Goal: Task Accomplishment & Management: Manage account settings

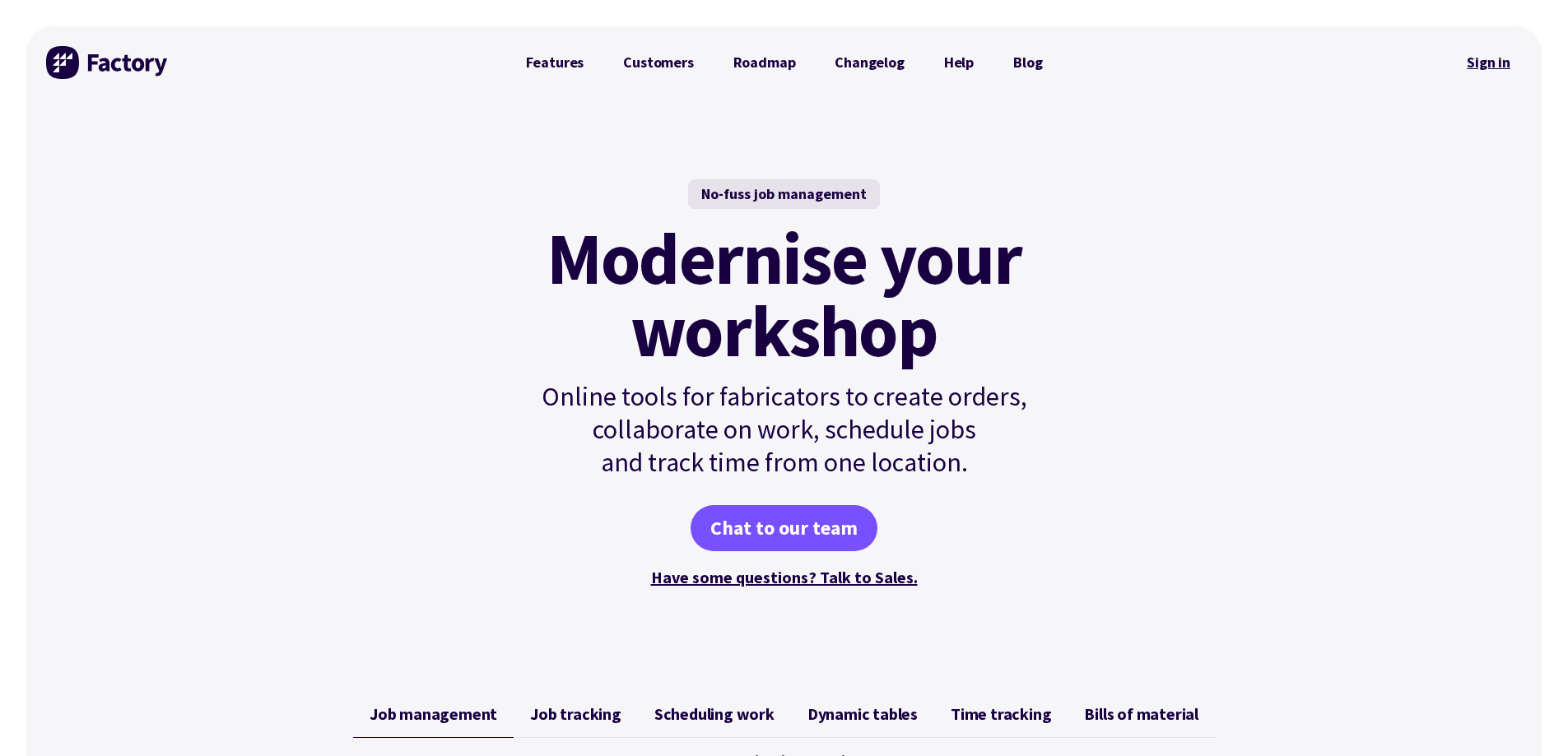
click at [1492, 56] on link "Sign in" at bounding box center [1487, 63] width 67 height 38
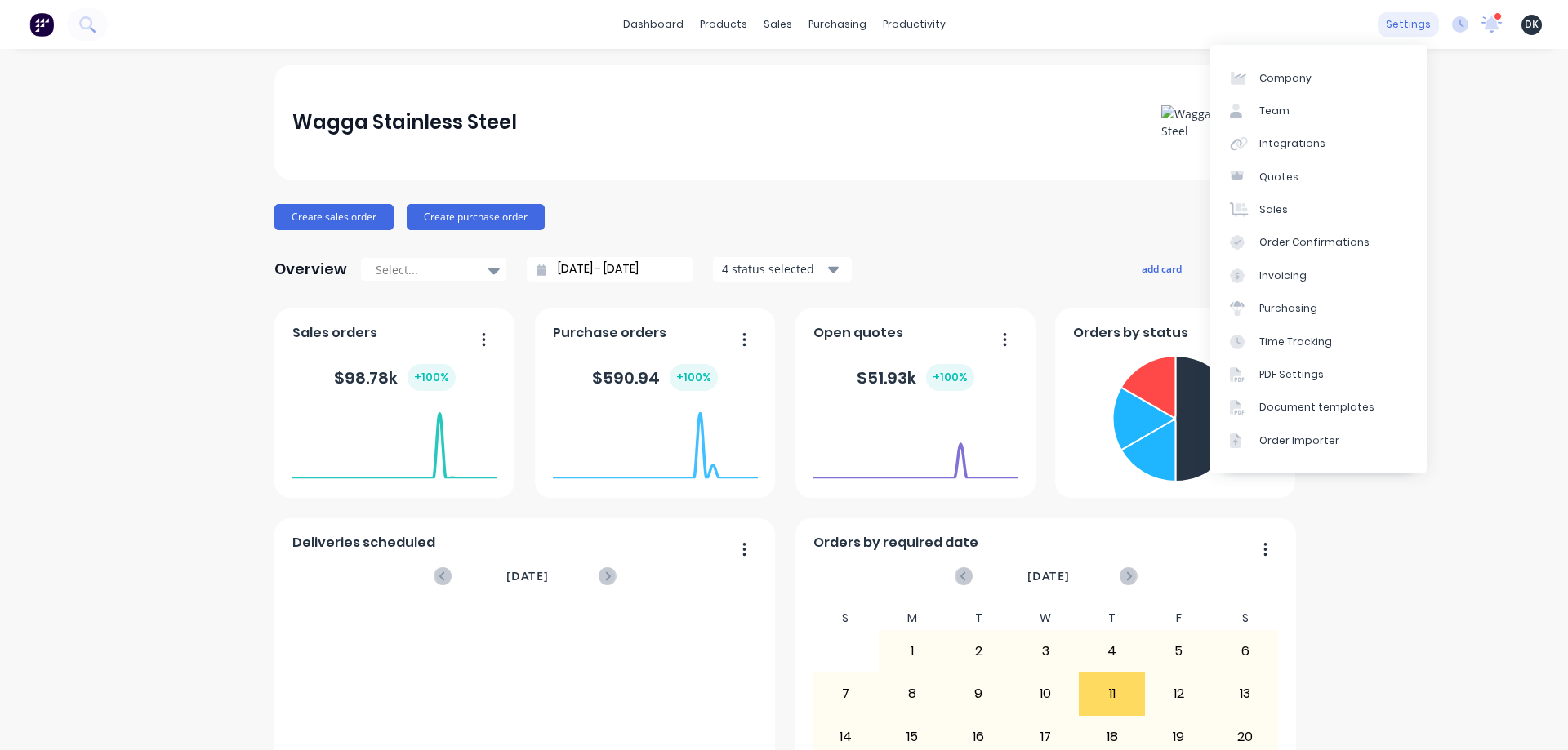
click at [1401, 25] on div "settings" at bounding box center [1408, 24] width 61 height 25
click at [1286, 112] on div "Team" at bounding box center [1274, 111] width 31 height 15
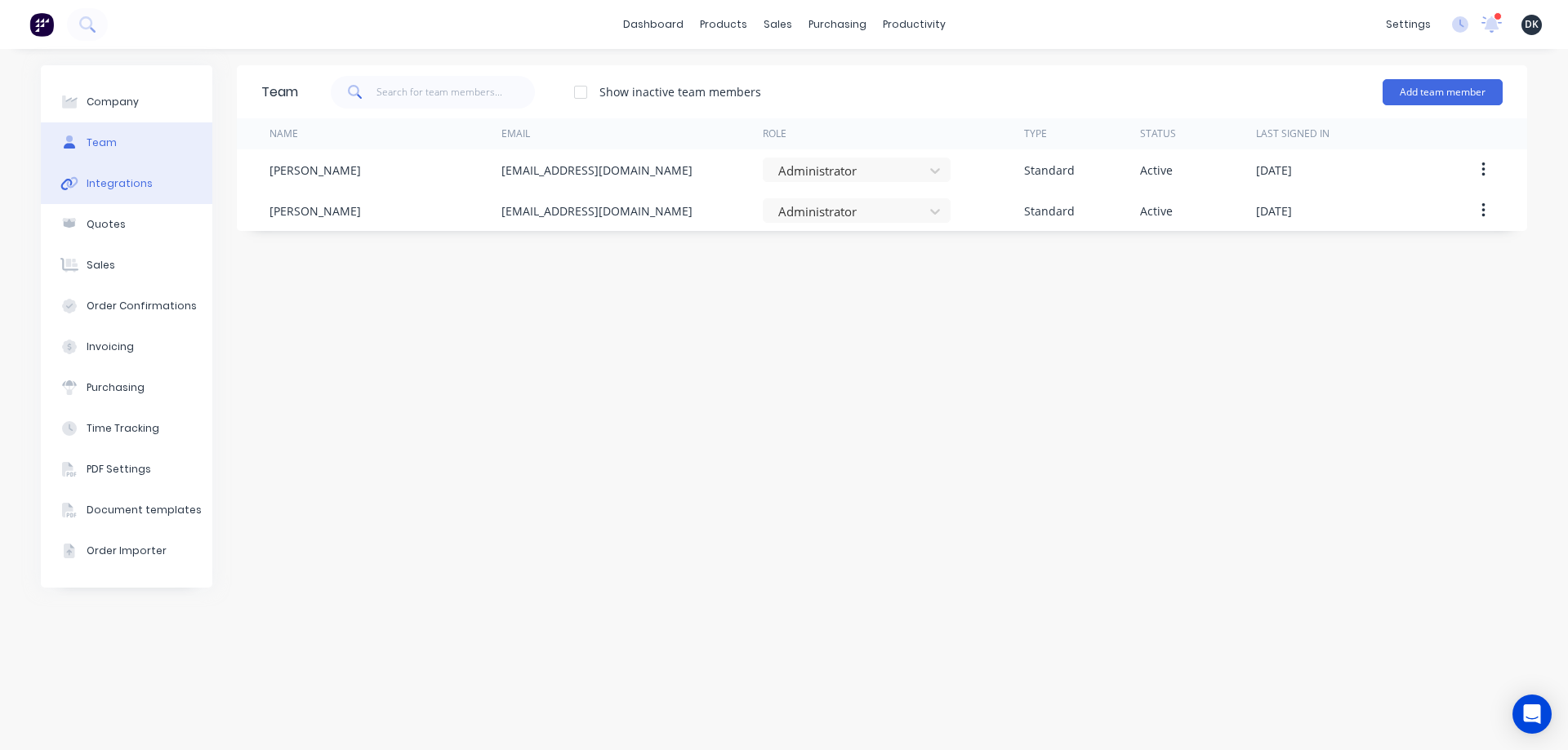
click at [115, 192] on button "Integrations" at bounding box center [126, 183] width 172 height 40
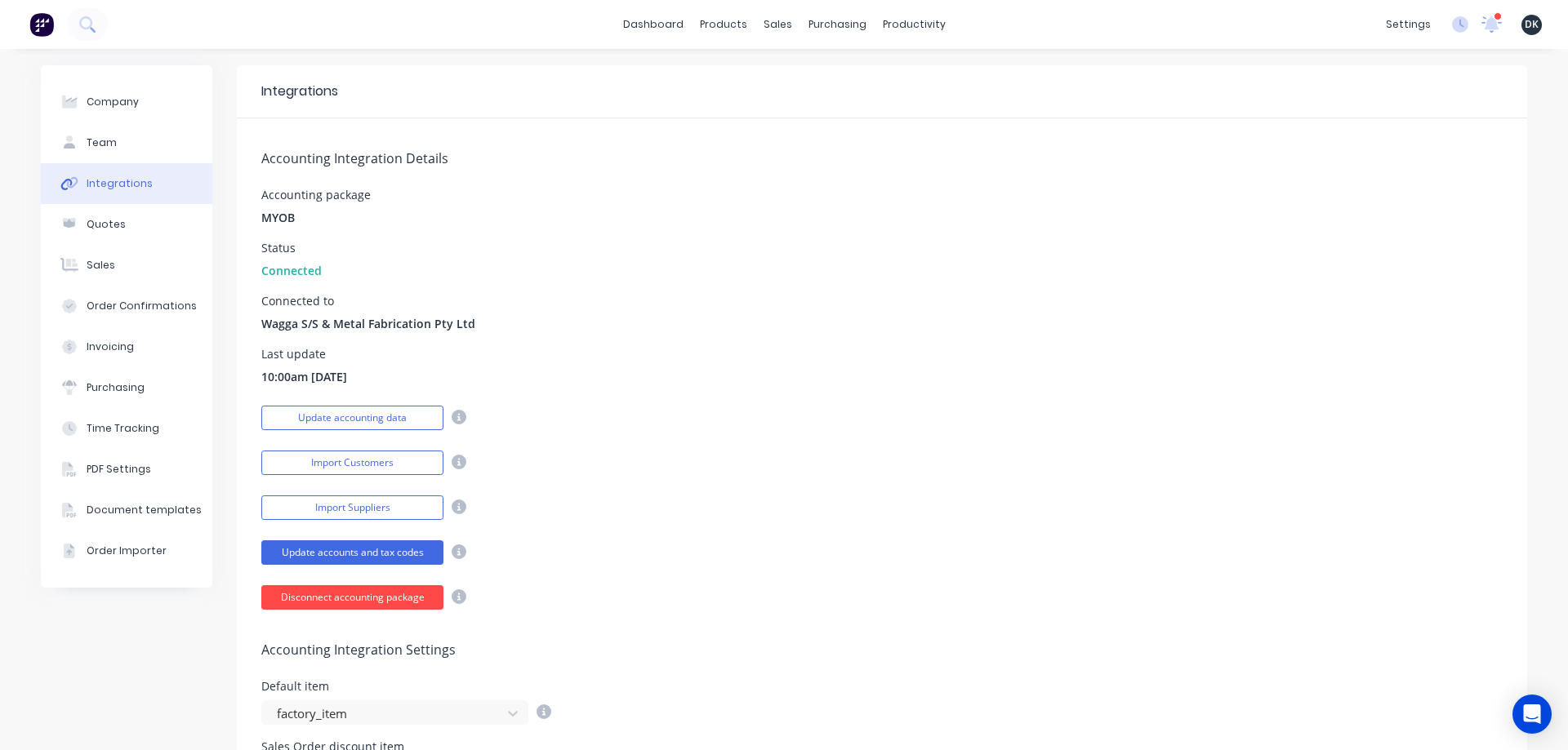
click at [353, 602] on button "Disconnect accounting package" at bounding box center [353, 597] width 182 height 25
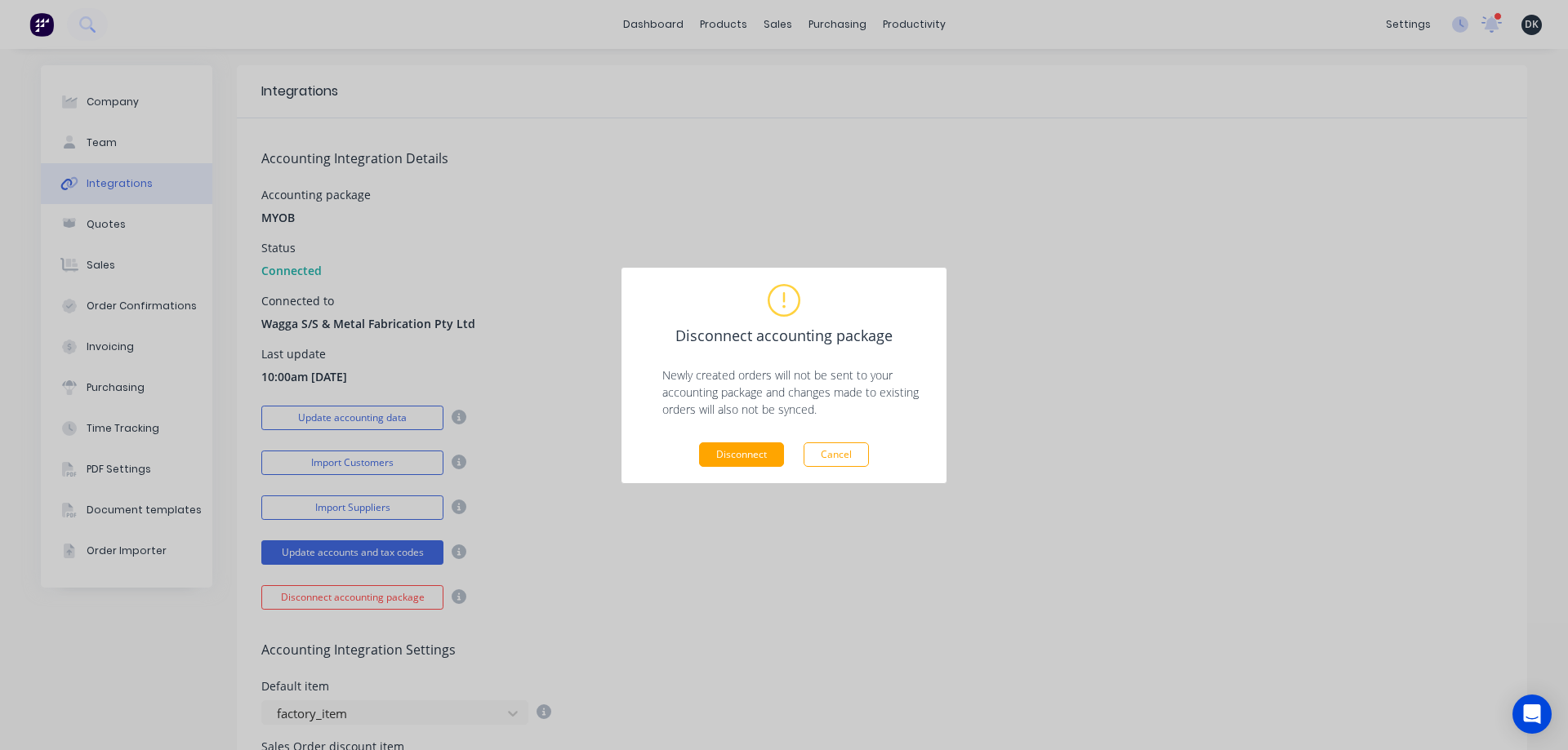
click at [737, 455] on button "Disconnect" at bounding box center [742, 454] width 85 height 25
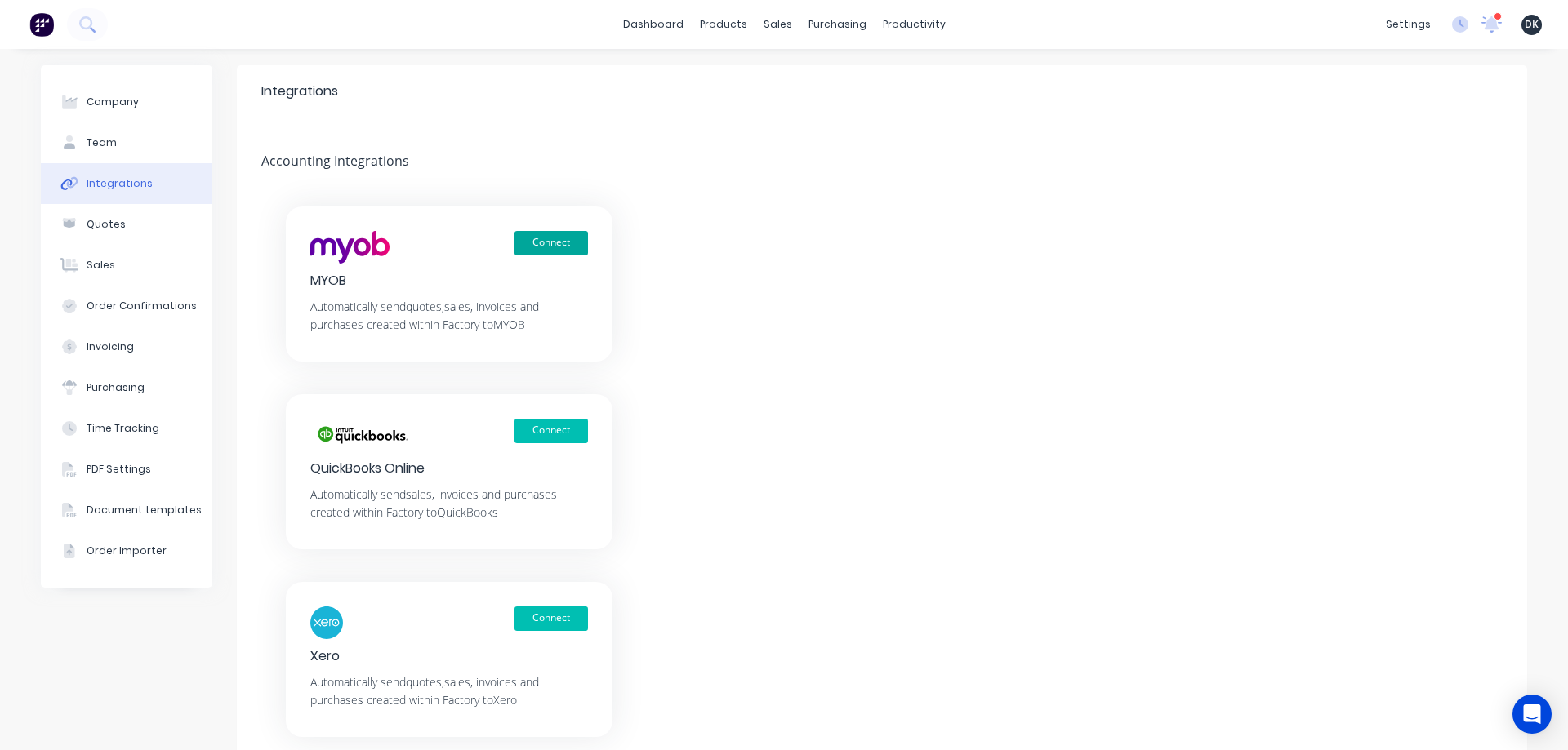
click at [554, 247] on button "Connect" at bounding box center [551, 243] width 73 height 25
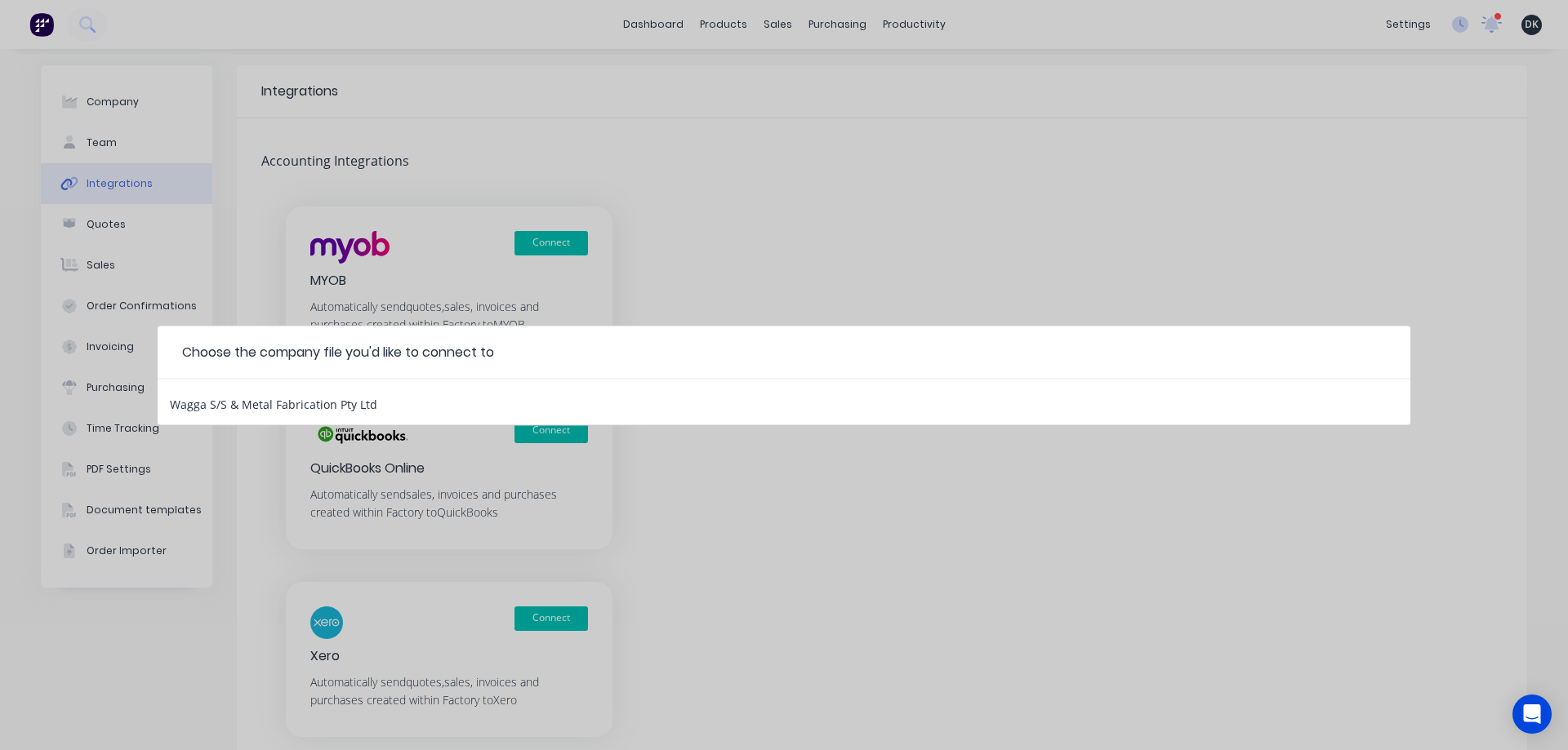
click at [339, 412] on div "Wagga S/S & Metal Fabrication Pty Ltd" at bounding box center [784, 402] width 1253 height 45
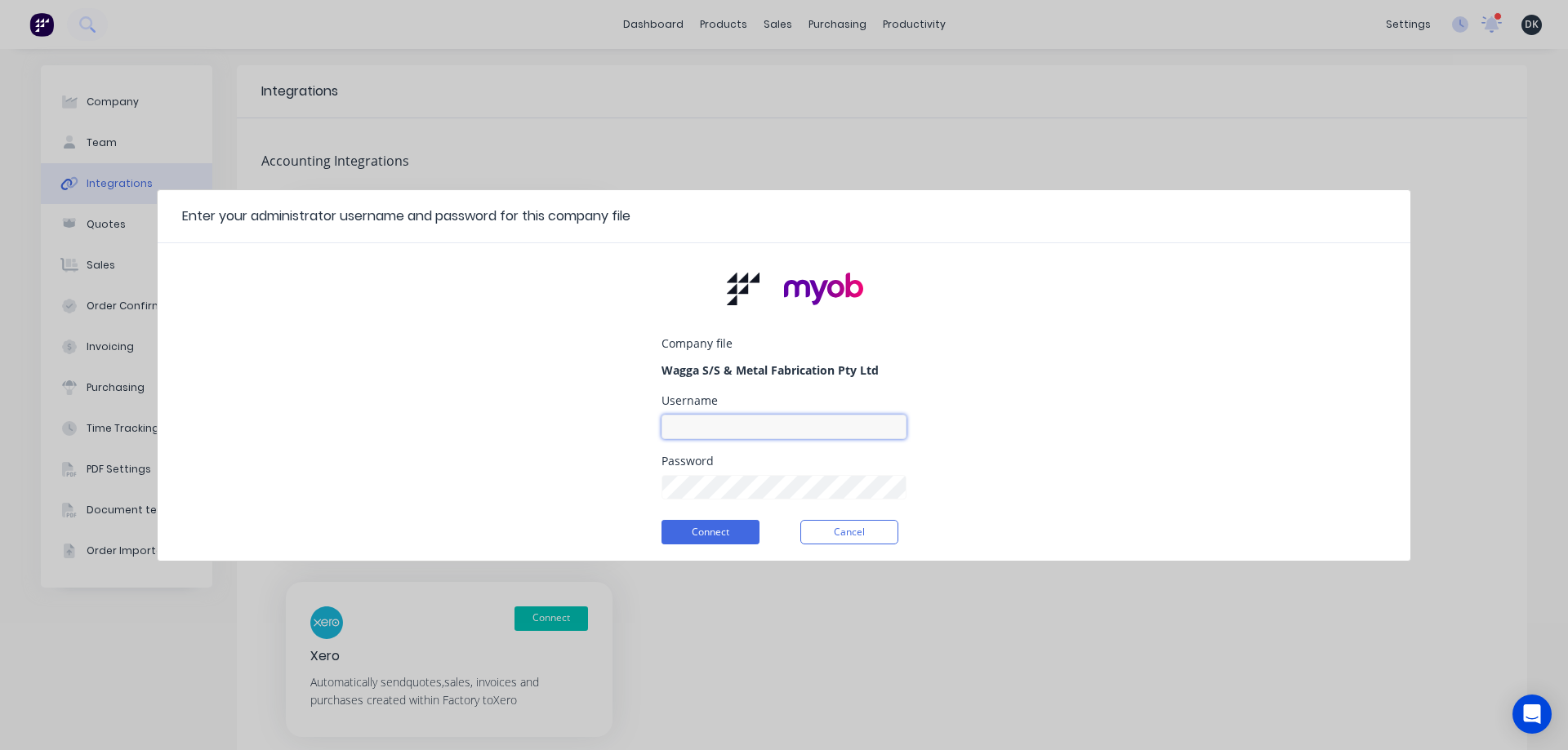
click at [700, 429] on input at bounding box center [784, 426] width 245 height 25
type input "admin@waggastainlesssteel.com.au"
click at [662, 520] on button "Connect" at bounding box center [710, 532] width 98 height 25
click at [742, 532] on button "Connect" at bounding box center [710, 532] width 98 height 25
click at [745, 525] on button "Connect" at bounding box center [710, 532] width 98 height 25
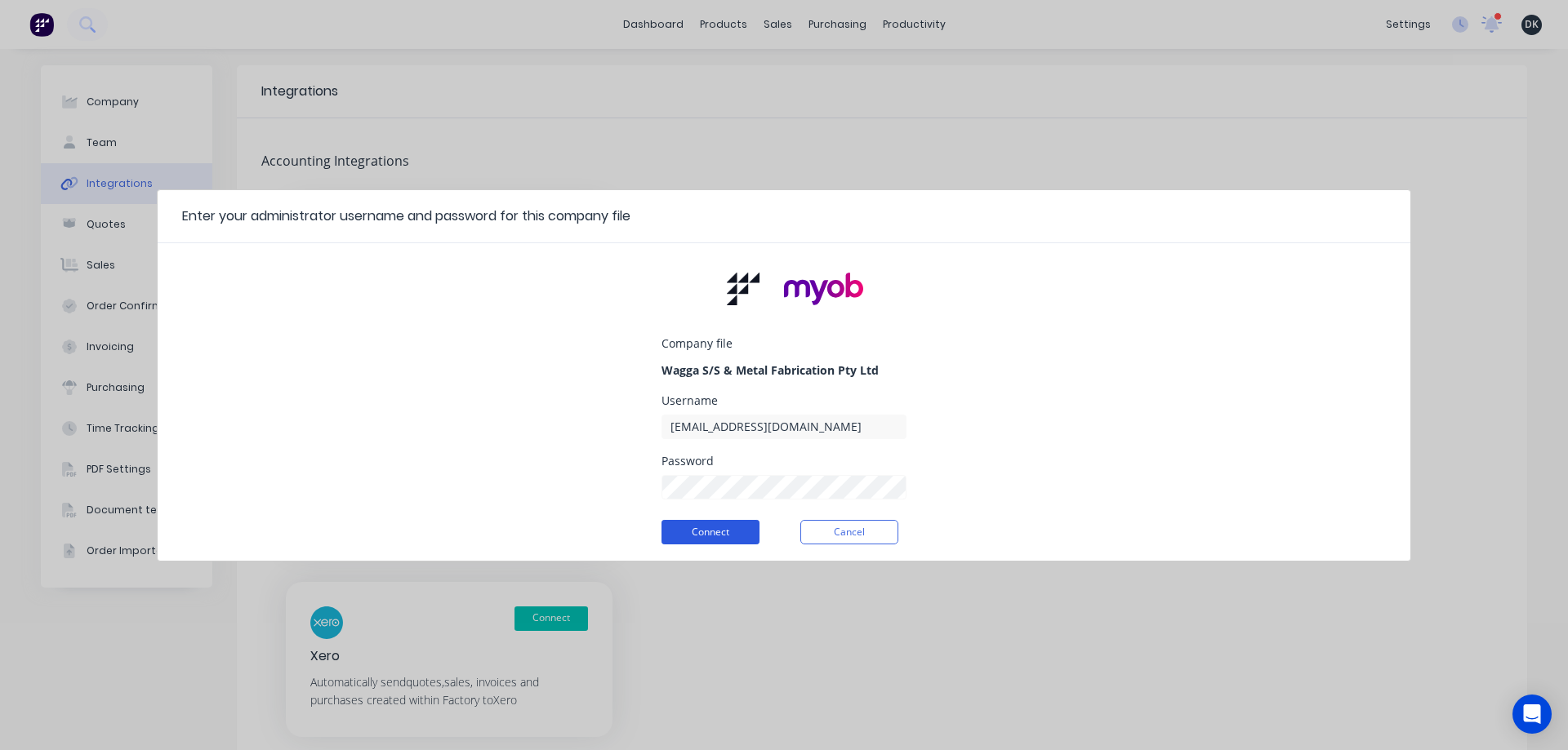
click at [734, 531] on button "Connect" at bounding box center [710, 532] width 98 height 25
click at [836, 535] on button "Cancel" at bounding box center [849, 532] width 98 height 25
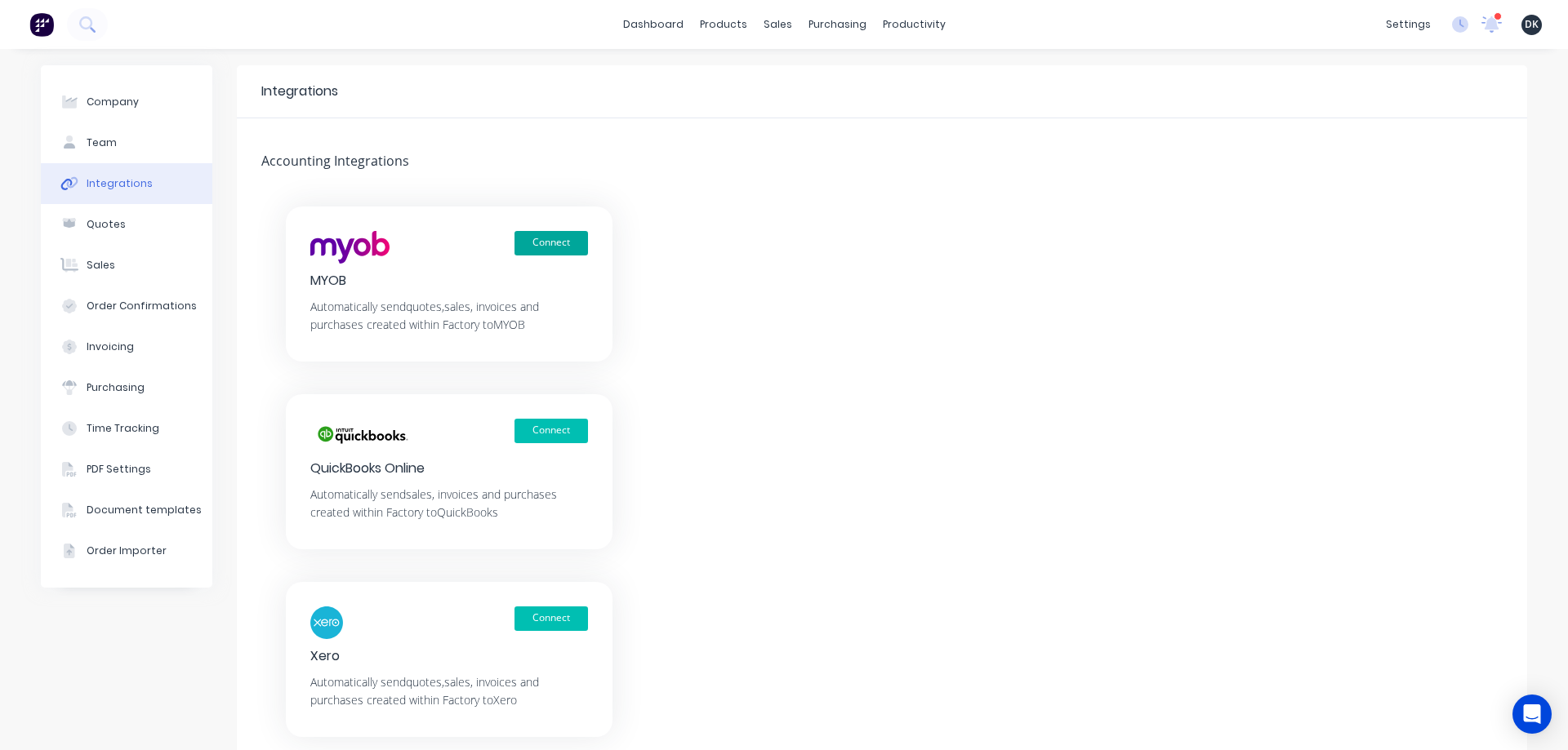
click at [549, 244] on button "Connect" at bounding box center [551, 243] width 73 height 25
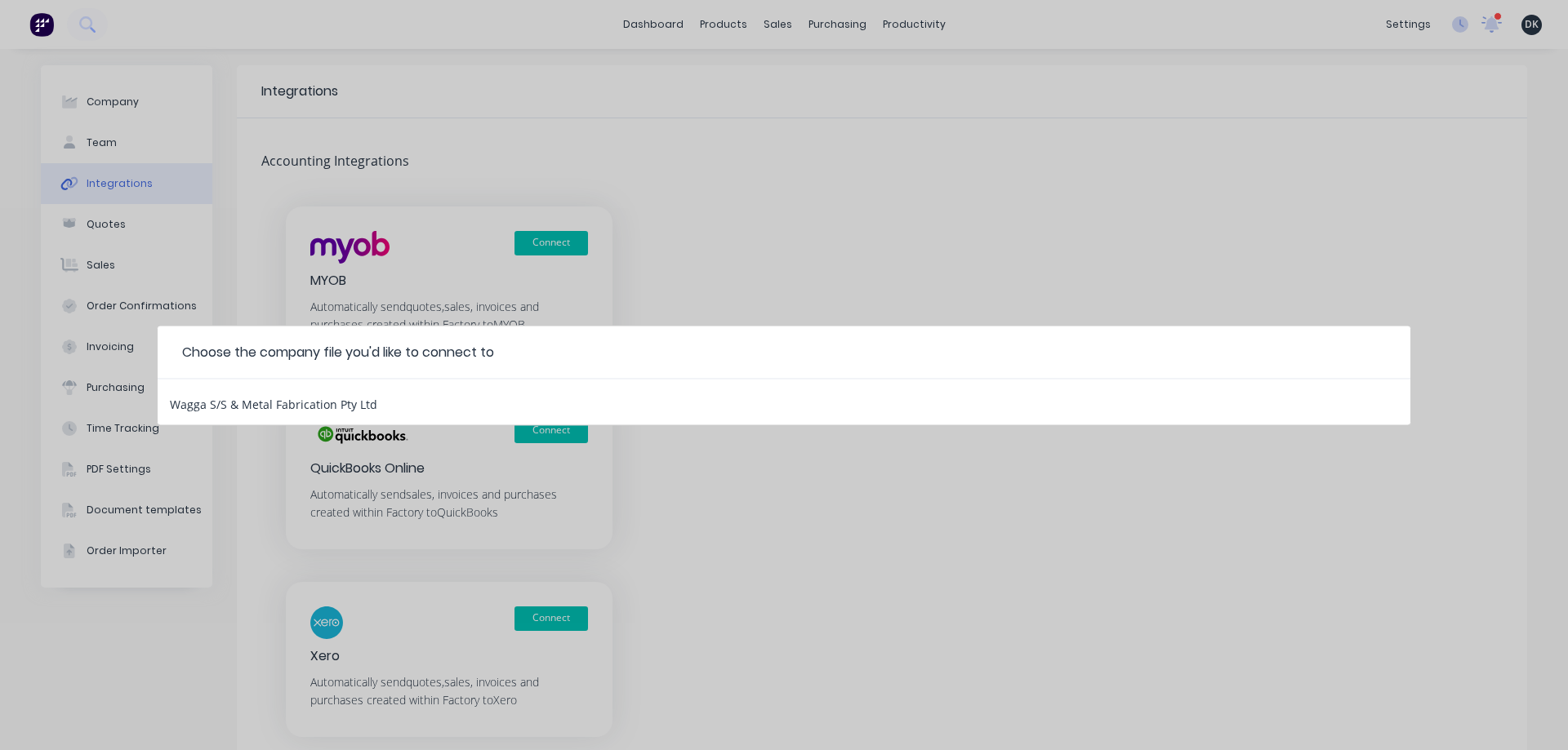
click at [291, 407] on div "Wagga S/S & Metal Fabrication Pty Ltd" at bounding box center [274, 402] width 207 height 22
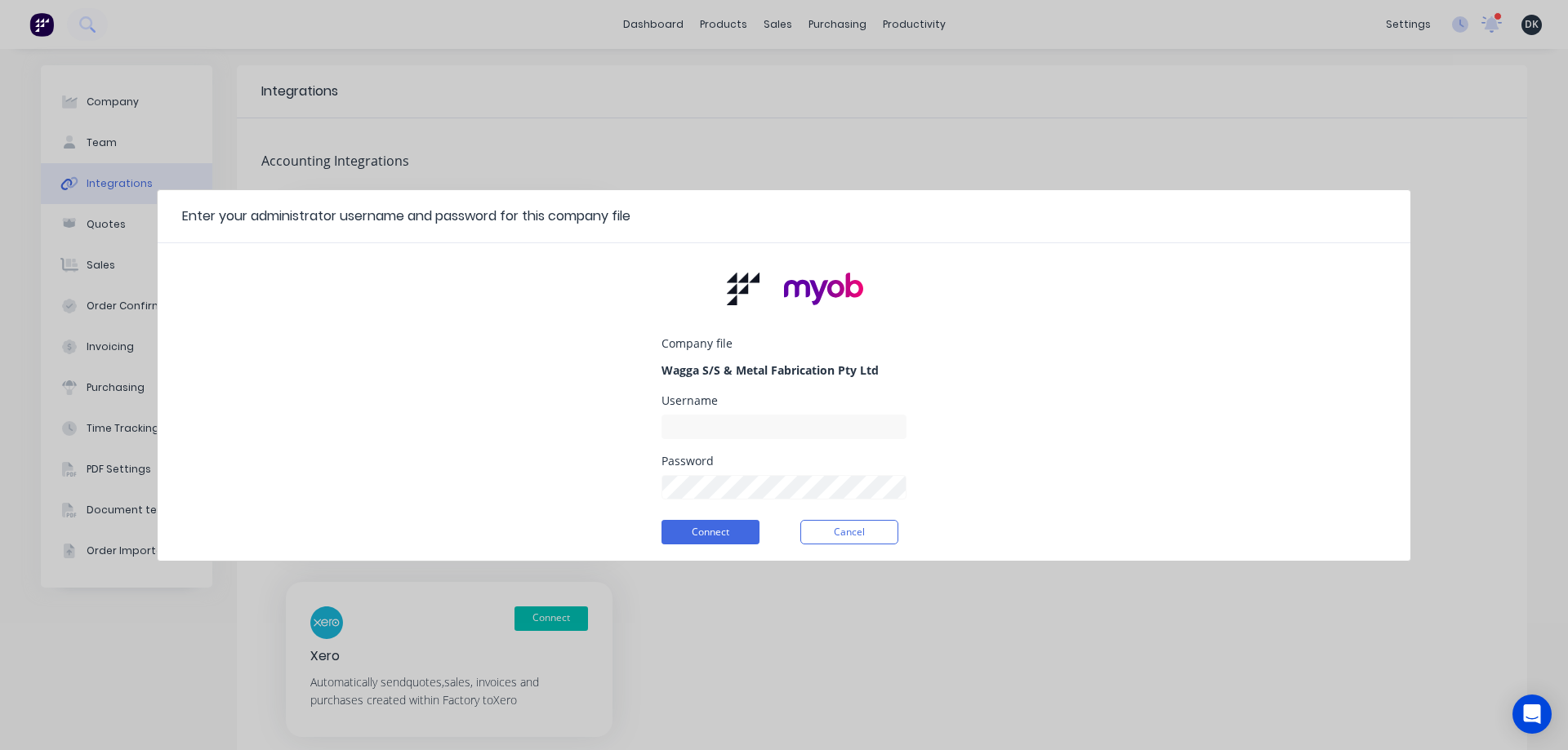
click at [702, 411] on div at bounding box center [784, 424] width 245 height 29
click at [705, 418] on input at bounding box center [784, 426] width 245 height 25
type input "Factory"
click at [662, 520] on button "Connect" at bounding box center [710, 532] width 98 height 25
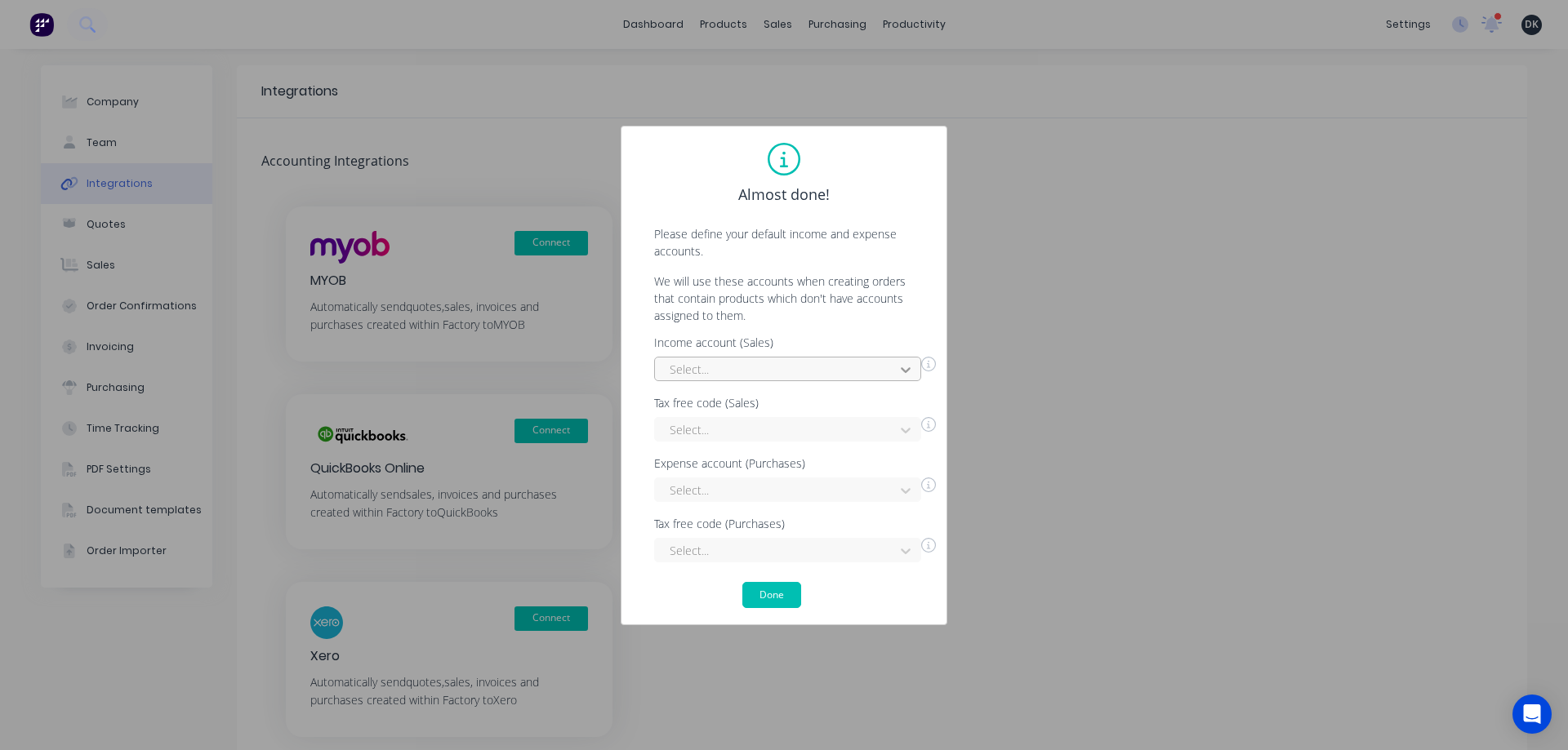
click at [906, 369] on icon at bounding box center [905, 369] width 17 height 17
click at [688, 485] on div "Job Sales" at bounding box center [788, 485] width 267 height 31
click at [905, 491] on div "Select..." at bounding box center [788, 489] width 267 height 25
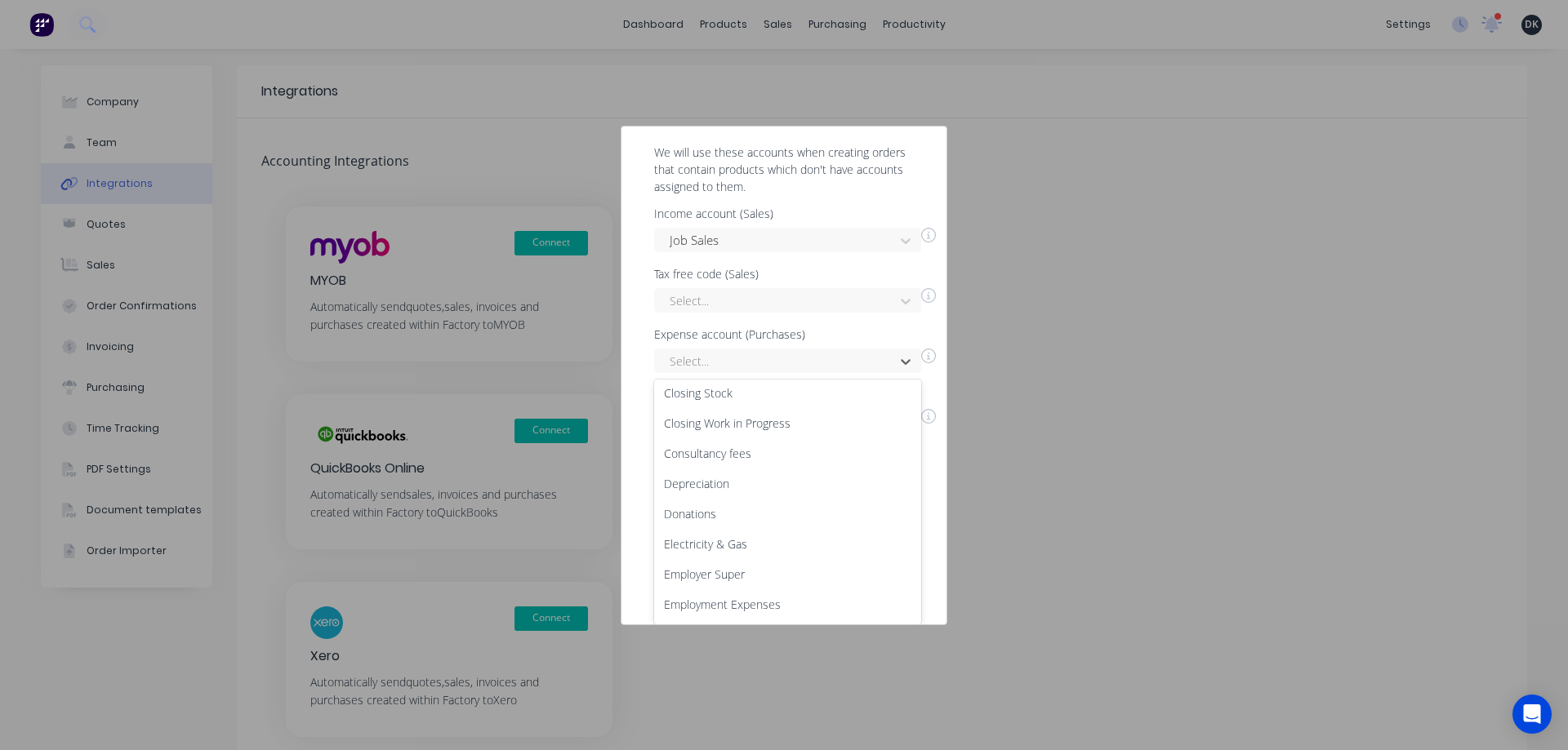
scroll to position [0, 0]
click at [733, 386] on div "Accountancy Fees" at bounding box center [788, 398] width 267 height 31
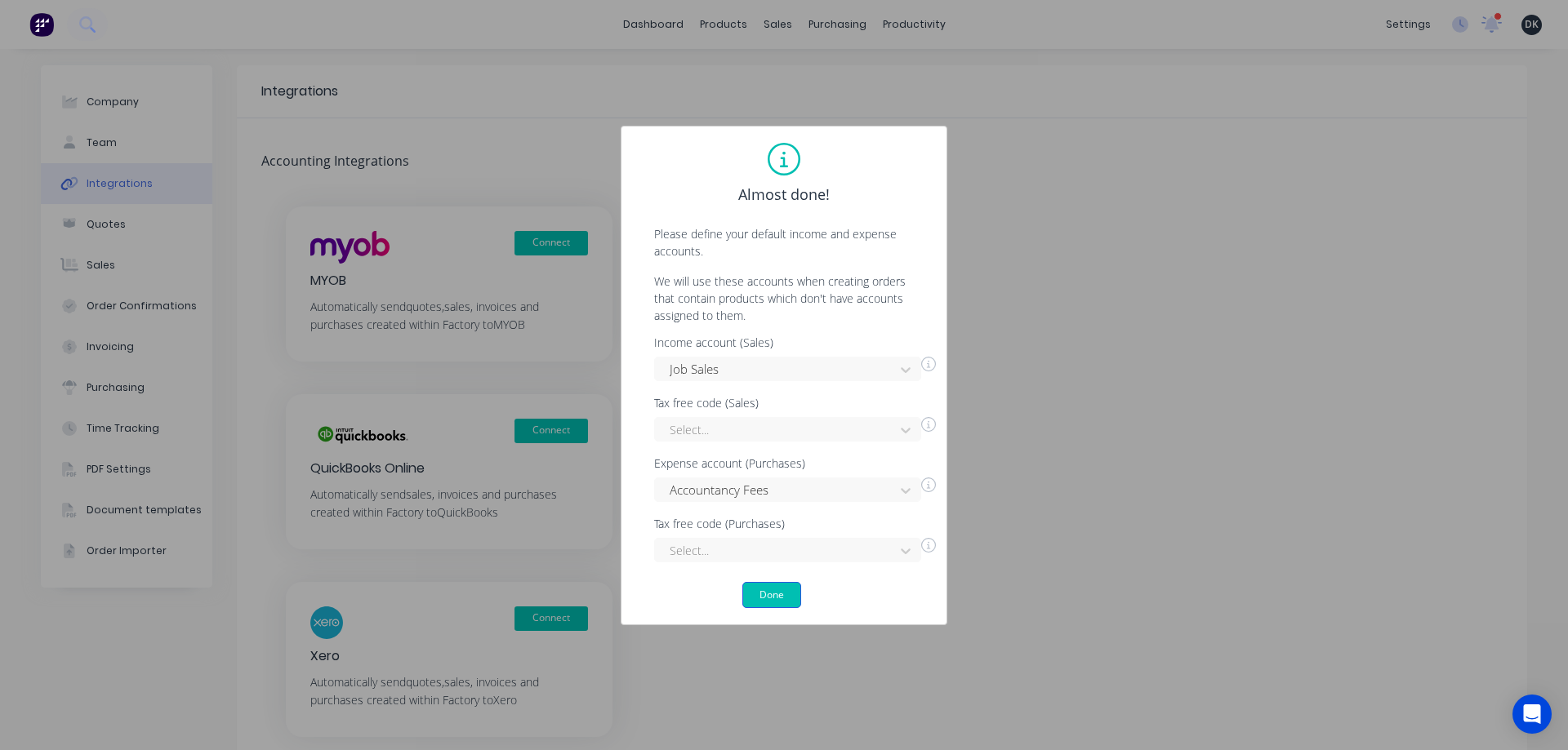
click at [785, 592] on button "Done" at bounding box center [772, 595] width 59 height 26
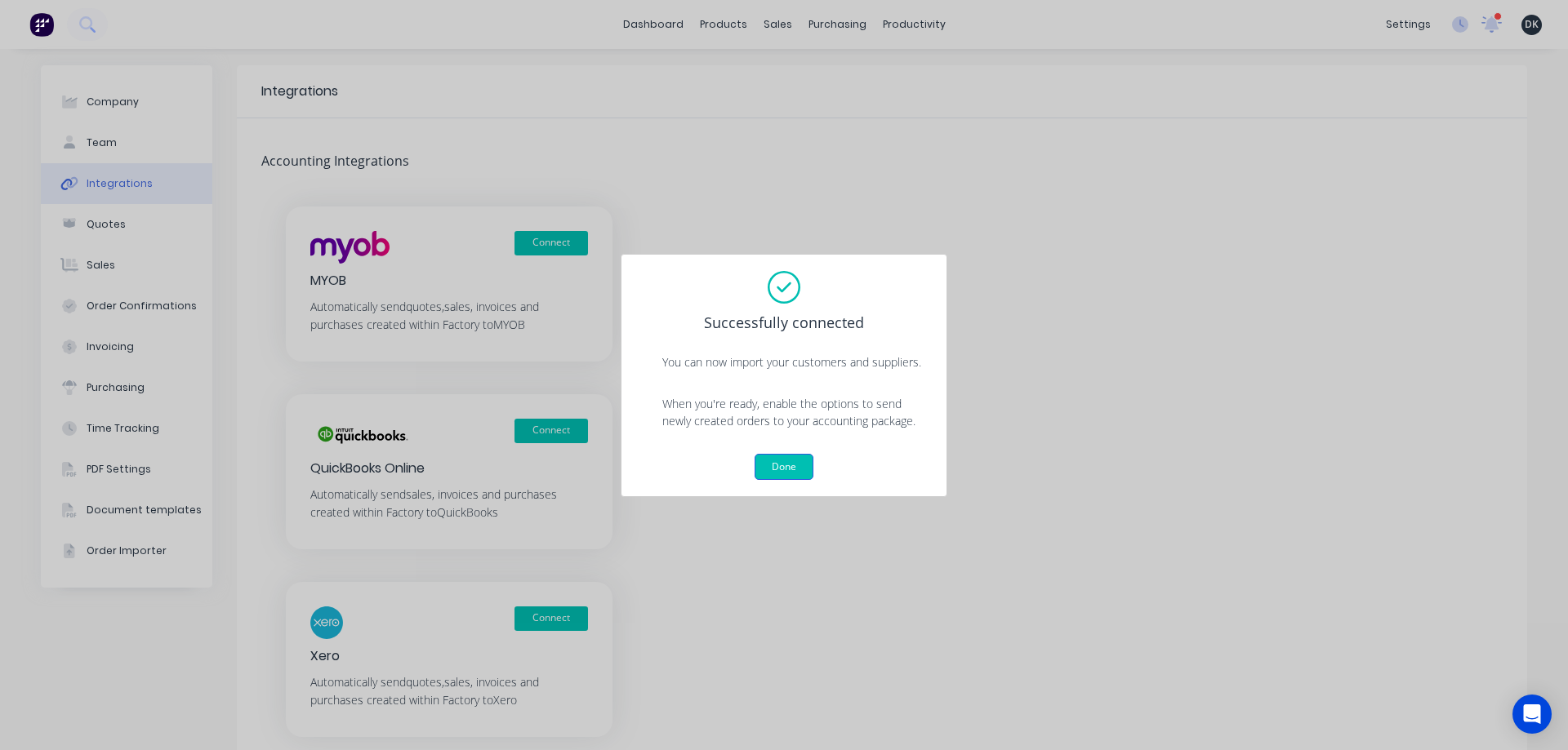
click at [788, 472] on button "Done" at bounding box center [784, 467] width 59 height 26
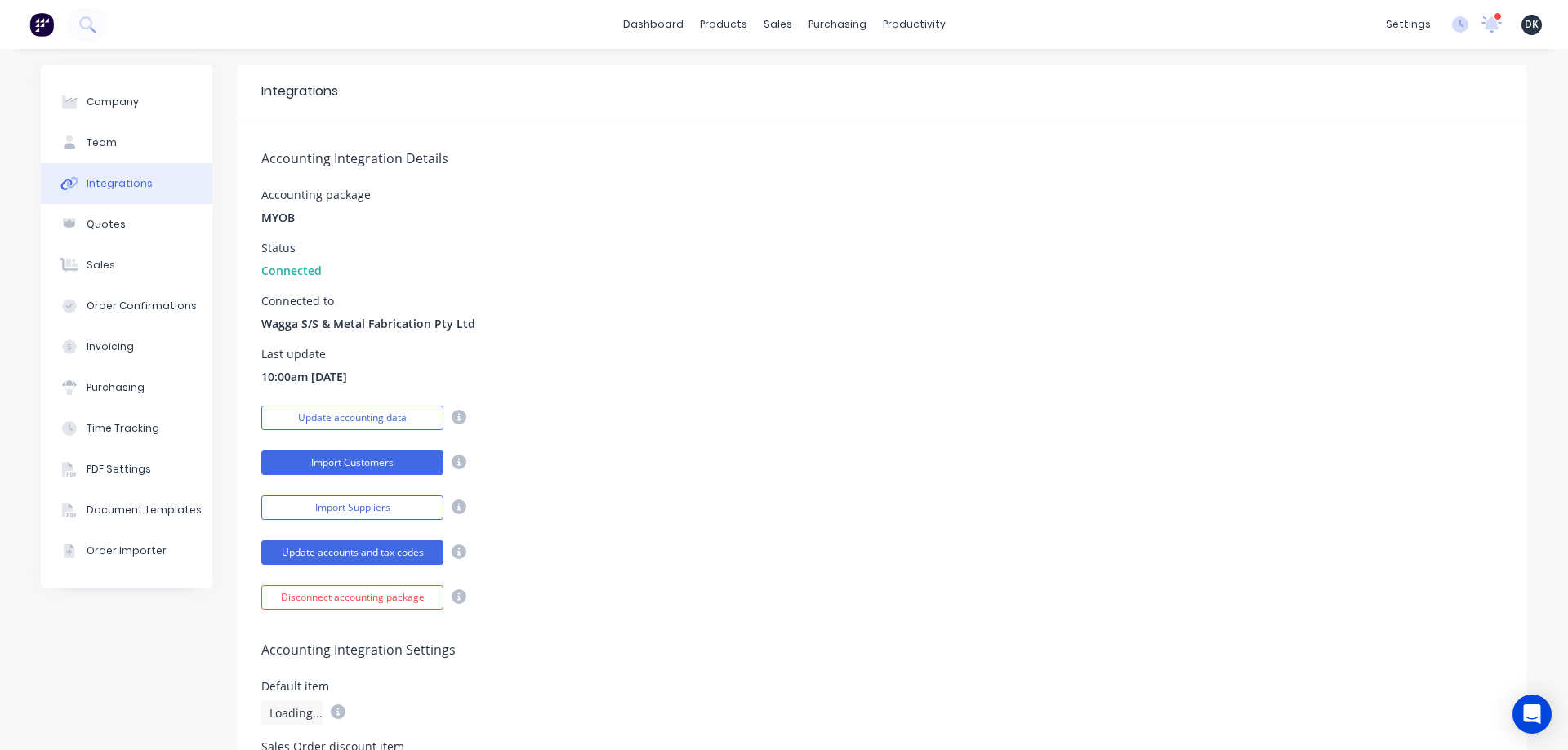
click at [345, 463] on button "Import Customers" at bounding box center [353, 463] width 182 height 25
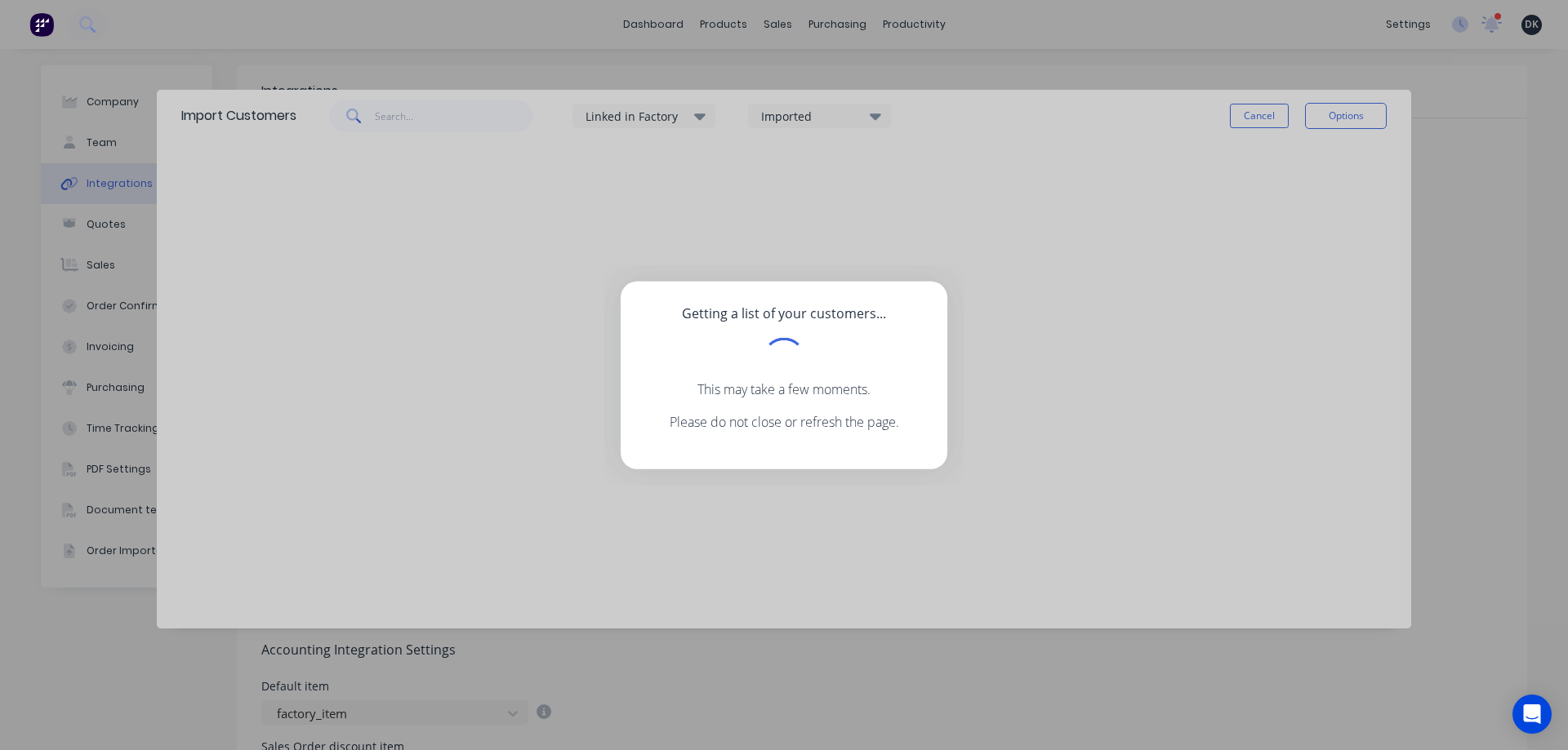
click at [1276, 115] on div "Getting a list of your customers... This may take a few moments. Please do not …" at bounding box center [784, 375] width 1568 height 750
click at [678, 493] on div "Getting a list of your customers... This may take a few moments. Please do not …" at bounding box center [784, 375] width 1568 height 750
drag, startPoint x: 690, startPoint y: 398, endPoint x: 724, endPoint y: 396, distance: 34.1
click at [693, 398] on p "This may take a few moments." at bounding box center [783, 390] width 277 height 20
drag, startPoint x: 829, startPoint y: 371, endPoint x: 886, endPoint y: 372, distance: 57.0
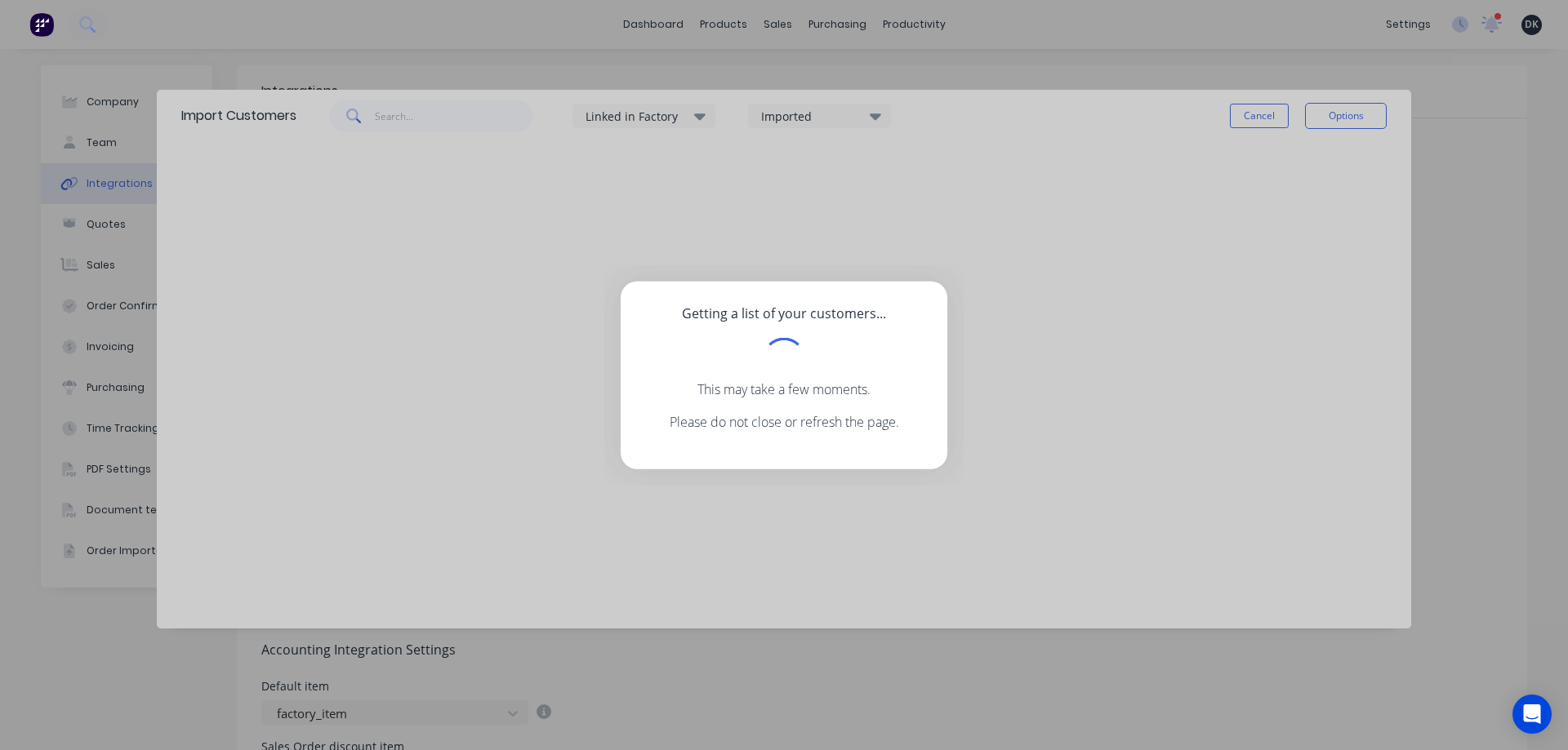
click at [832, 371] on div at bounding box center [783, 358] width 277 height 41
drag, startPoint x: 184, startPoint y: 667, endPoint x: 357, endPoint y: 540, distance: 214.6
click at [192, 661] on div "Getting a list of your customers... This may take a few moments. Please do not …" at bounding box center [784, 375] width 1568 height 750
click at [876, 319] on h5 "Getting a list of your customers..." at bounding box center [783, 313] width 277 height 16
click at [834, 380] on p "This may take a few moments." at bounding box center [783, 390] width 277 height 20
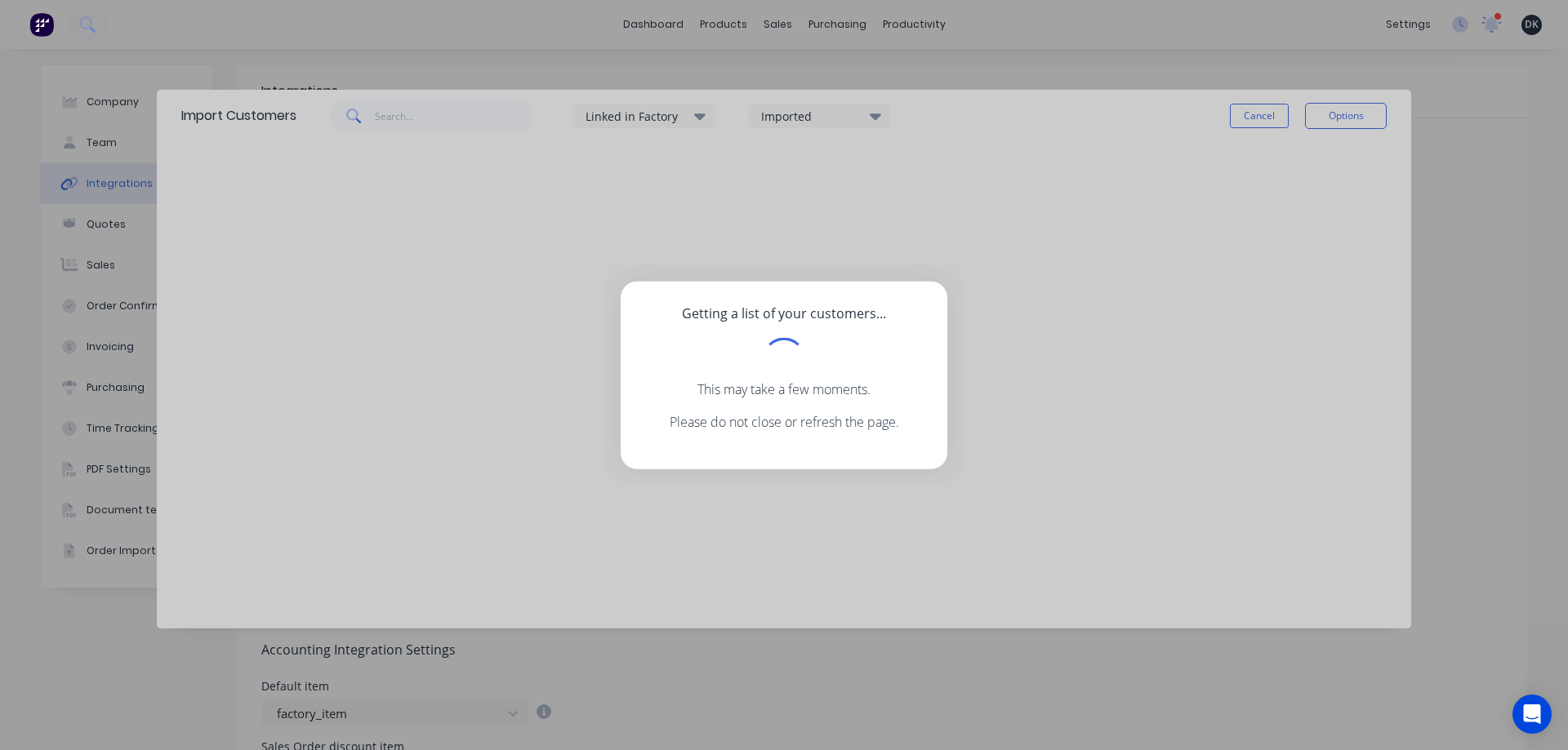
drag, startPoint x: 1274, startPoint y: 122, endPoint x: 1364, endPoint y: 107, distance: 91.2
click at [1284, 120] on div "Getting a list of your customers... This may take a few moments. Please do not …" at bounding box center [784, 375] width 1568 height 750
click at [1364, 107] on div "Getting a list of your customers... This may take a few moments. Please do not …" at bounding box center [784, 375] width 1568 height 750
drag, startPoint x: 313, startPoint y: 152, endPoint x: 99, endPoint y: 239, distance: 231.0
click at [312, 152] on div "Getting a list of your customers... This may take a few moments. Please do not …" at bounding box center [784, 375] width 1568 height 750
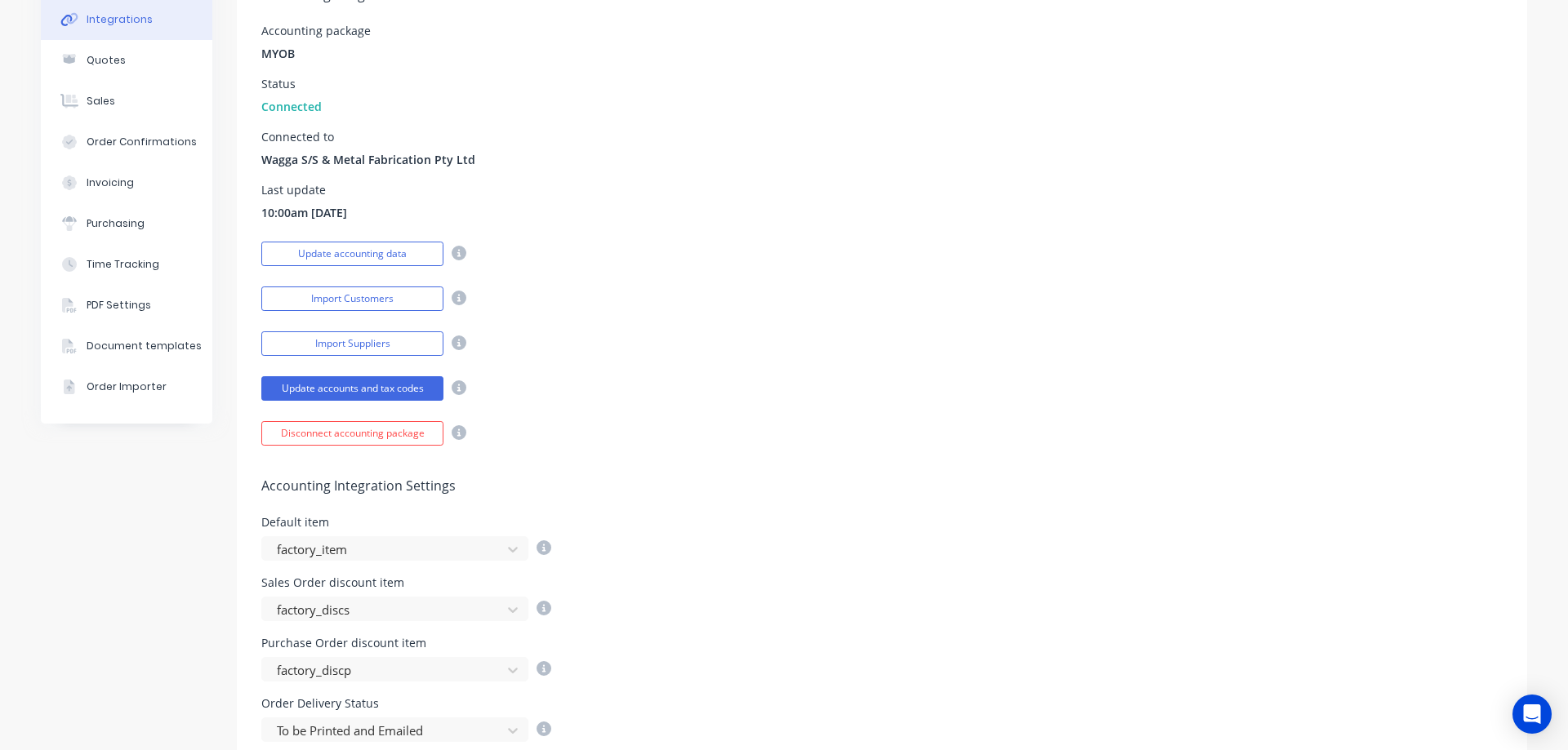
scroll to position [163, 0]
click at [346, 433] on button "Disconnect accounting package" at bounding box center [353, 434] width 182 height 25
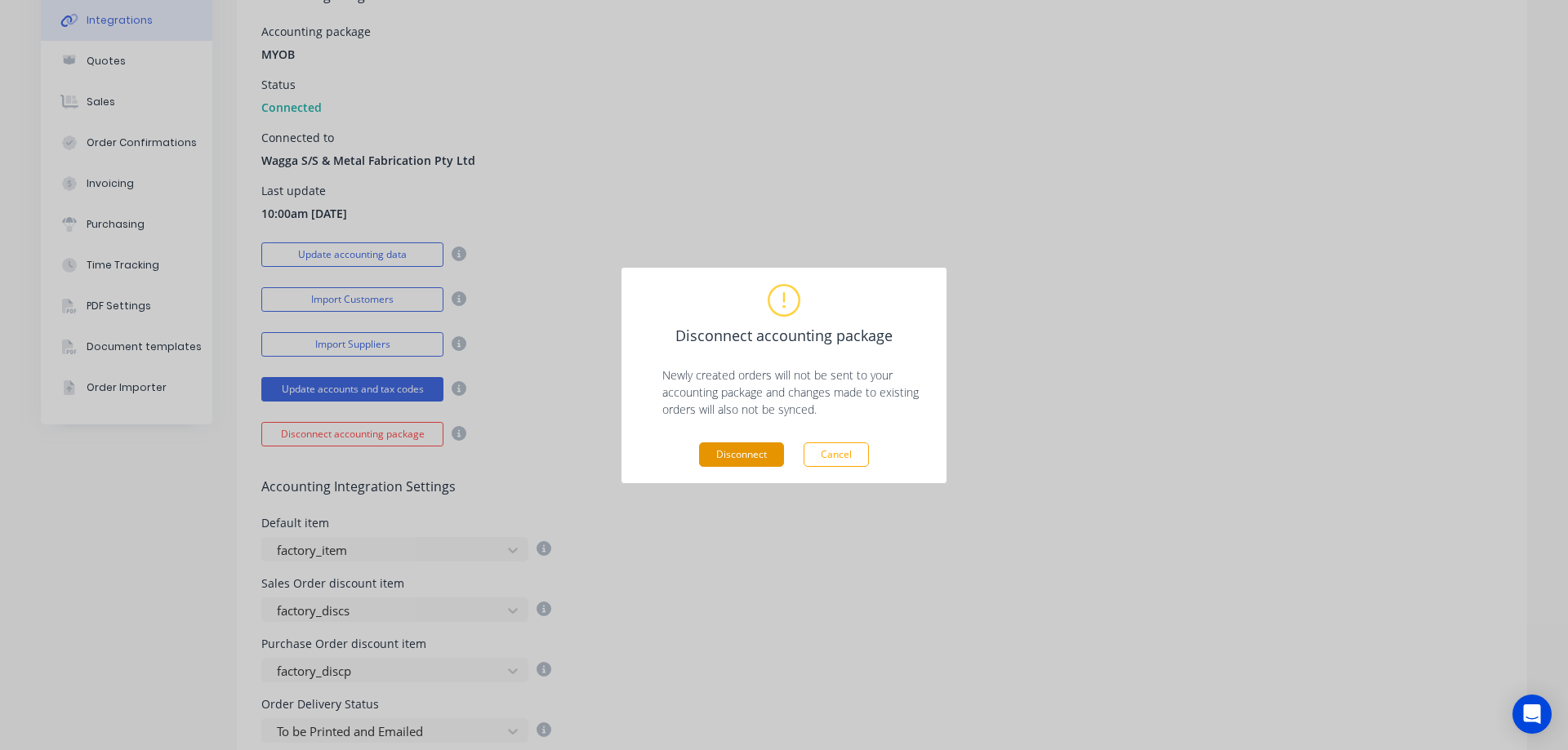
click at [751, 458] on button "Disconnect" at bounding box center [742, 454] width 85 height 25
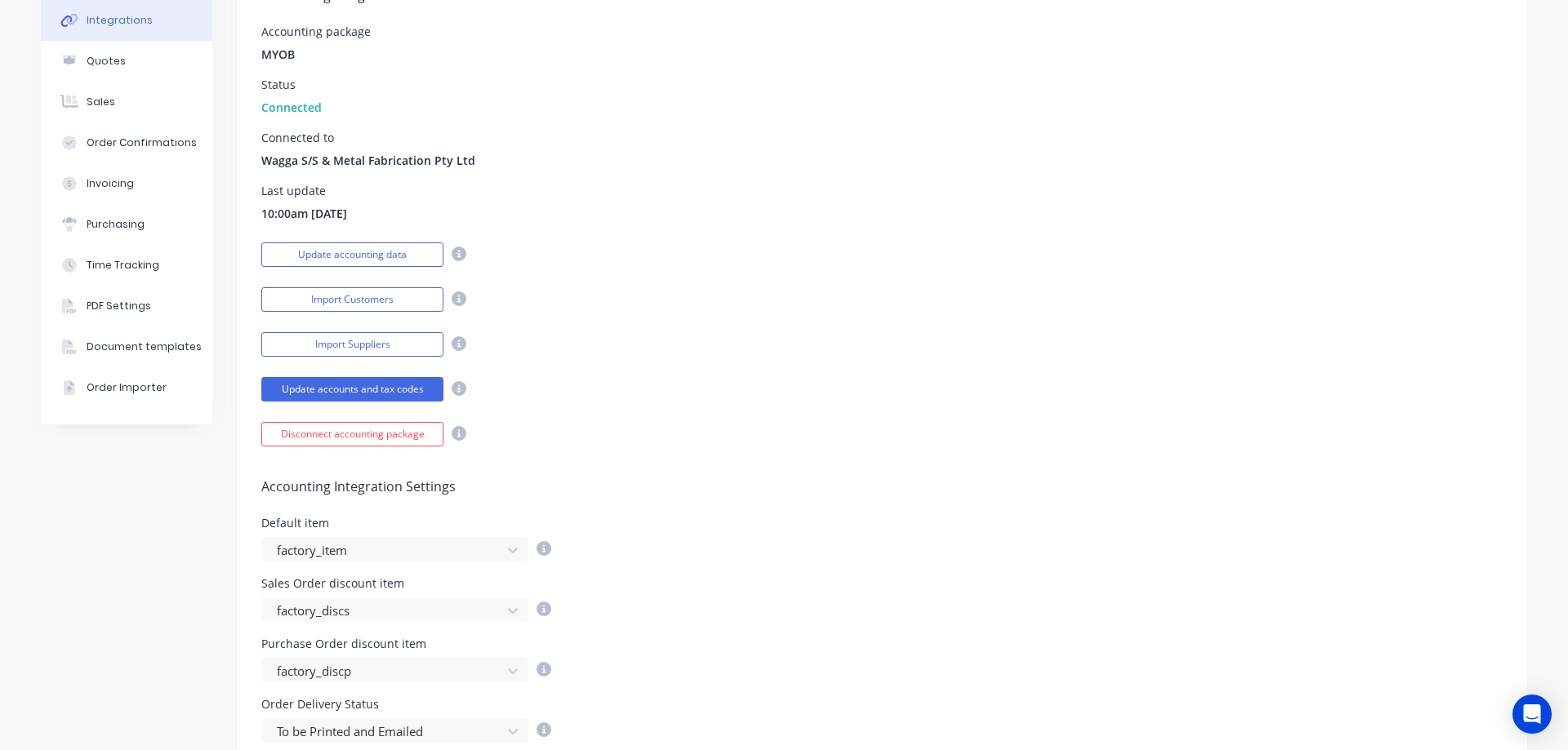
scroll to position [85, 0]
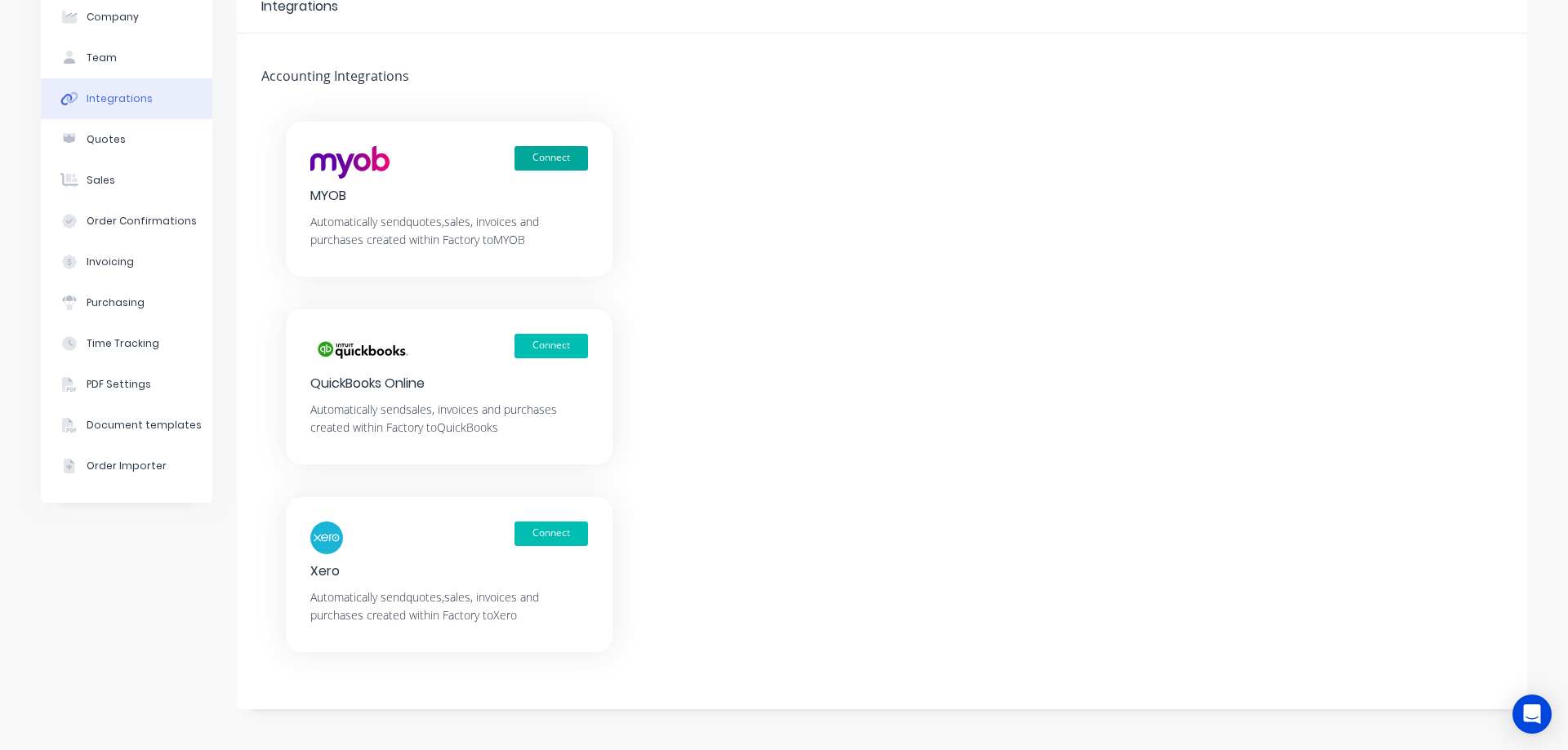
click at [541, 149] on button "Connect" at bounding box center [551, 158] width 73 height 25
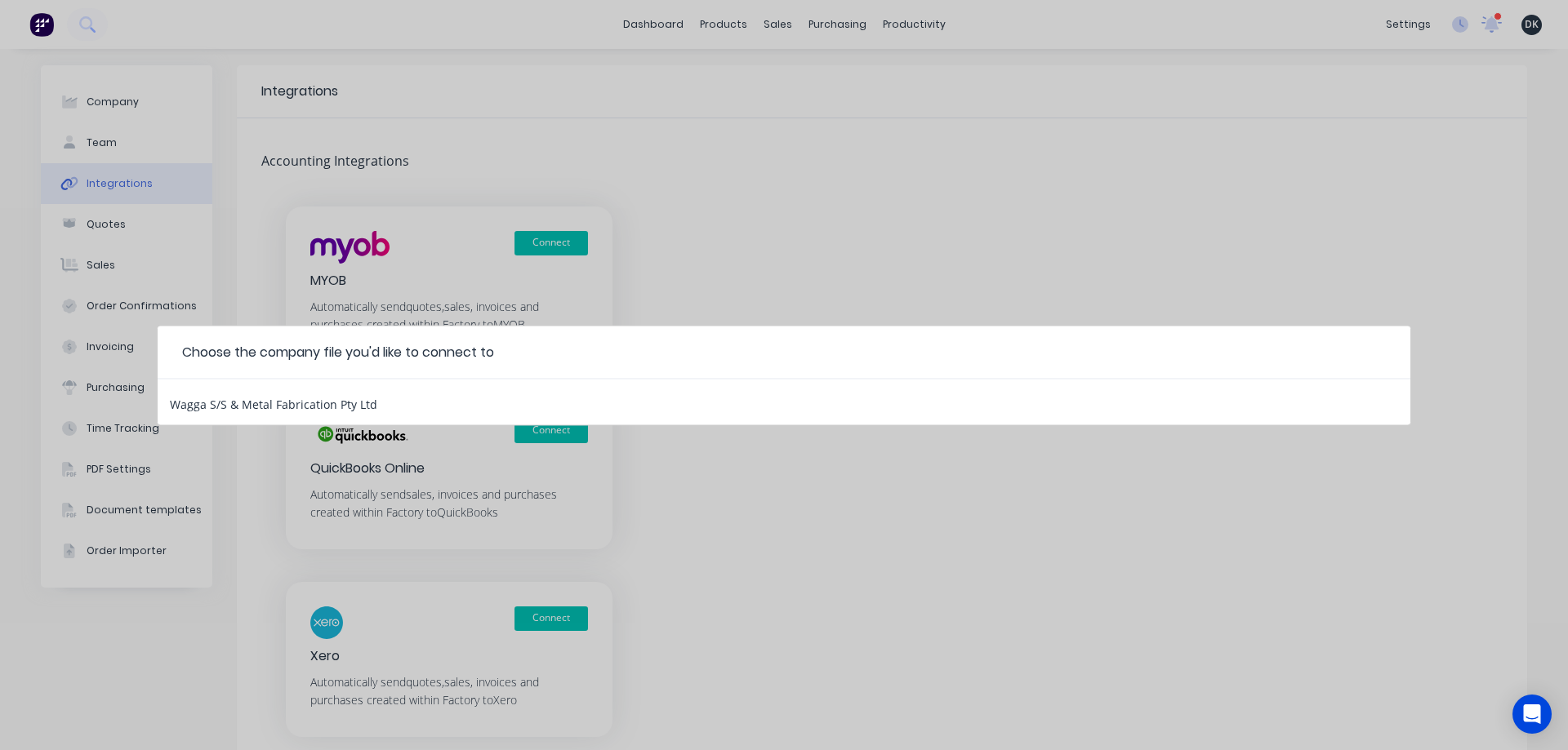
click at [291, 402] on div "Wagga S/S & Metal Fabrication Pty Ltd" at bounding box center [274, 402] width 207 height 22
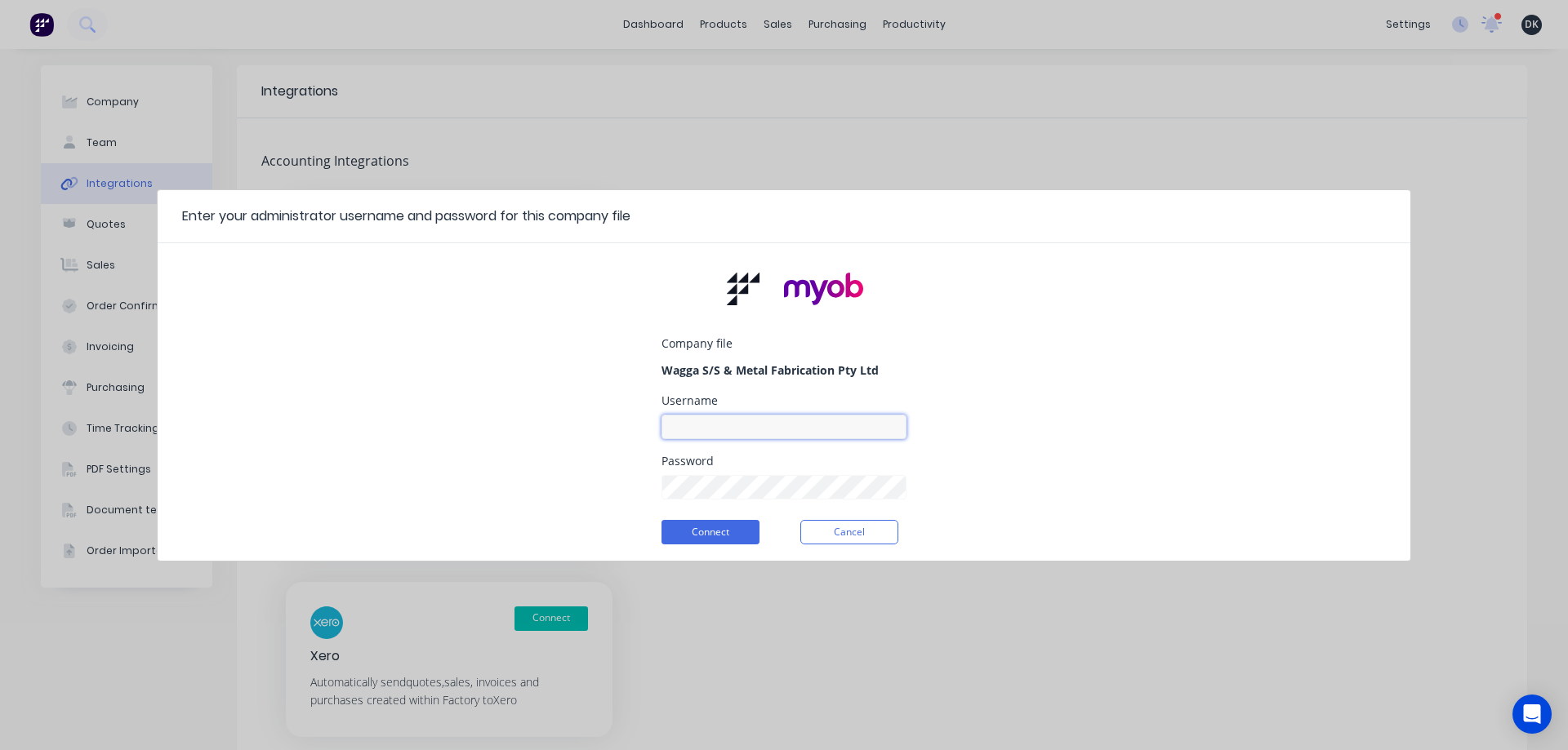
click at [739, 425] on input at bounding box center [784, 426] width 245 height 25
click at [738, 423] on input "Daniel Knight" at bounding box center [784, 426] width 245 height 25
click at [739, 423] on input "Daniel Knight" at bounding box center [784, 426] width 245 height 25
click at [832, 428] on input "danleeknight@gmail.comt" at bounding box center [784, 426] width 245 height 25
click at [707, 527] on button "Connect" at bounding box center [710, 532] width 98 height 25
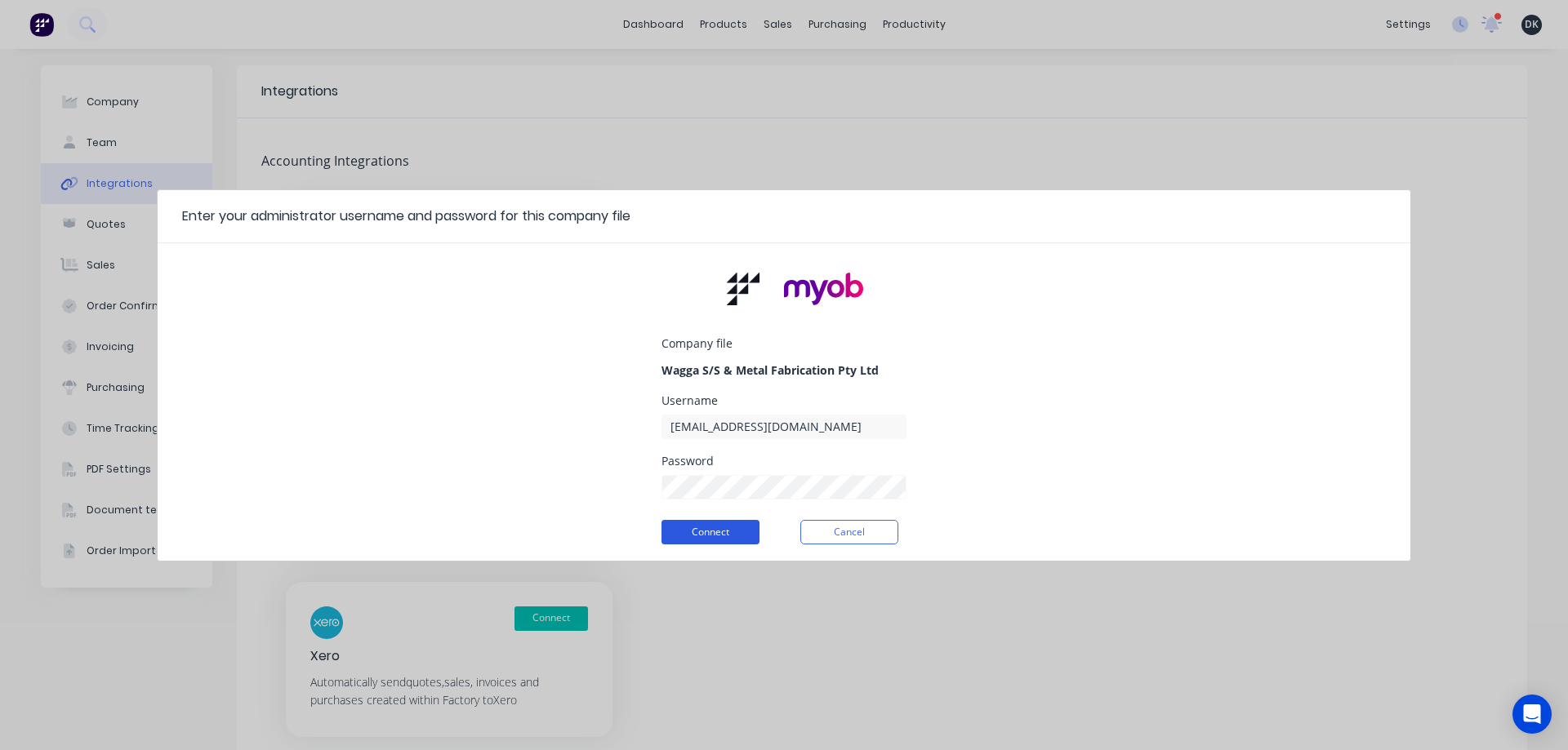
click at [712, 533] on button "Connect" at bounding box center [710, 532] width 98 height 25
click at [718, 531] on button "Connect" at bounding box center [710, 532] width 98 height 25
click at [822, 428] on input "danleeknight@gmail.com" at bounding box center [784, 426] width 245 height 25
click at [688, 525] on button "Connect" at bounding box center [710, 532] width 98 height 25
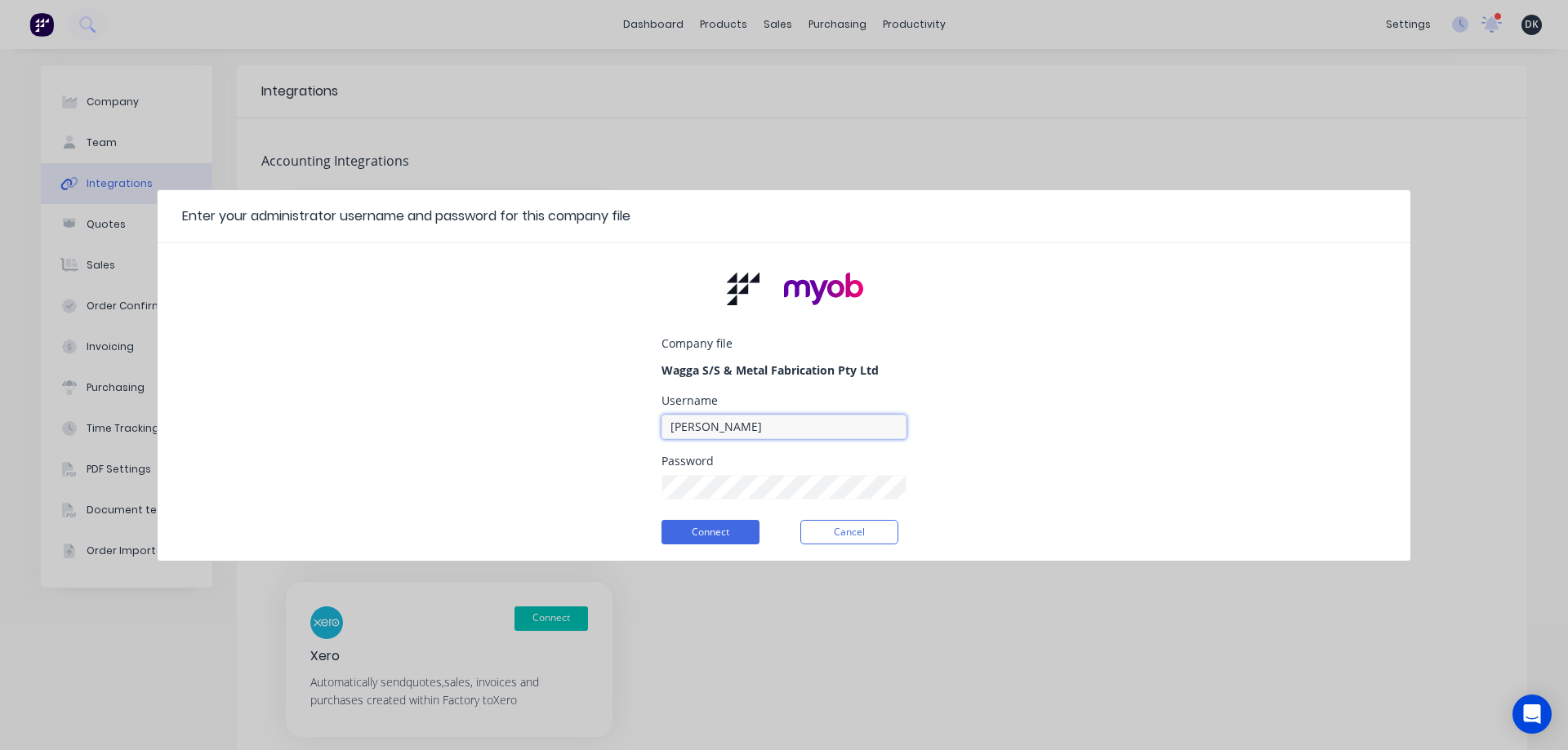
click at [733, 414] on input "Daniel Knight" at bounding box center [784, 426] width 245 height 25
click at [752, 438] on input "Daniel Knight" at bounding box center [784, 426] width 245 height 25
click at [752, 431] on input "Daniel Knight" at bounding box center [784, 426] width 245 height 25
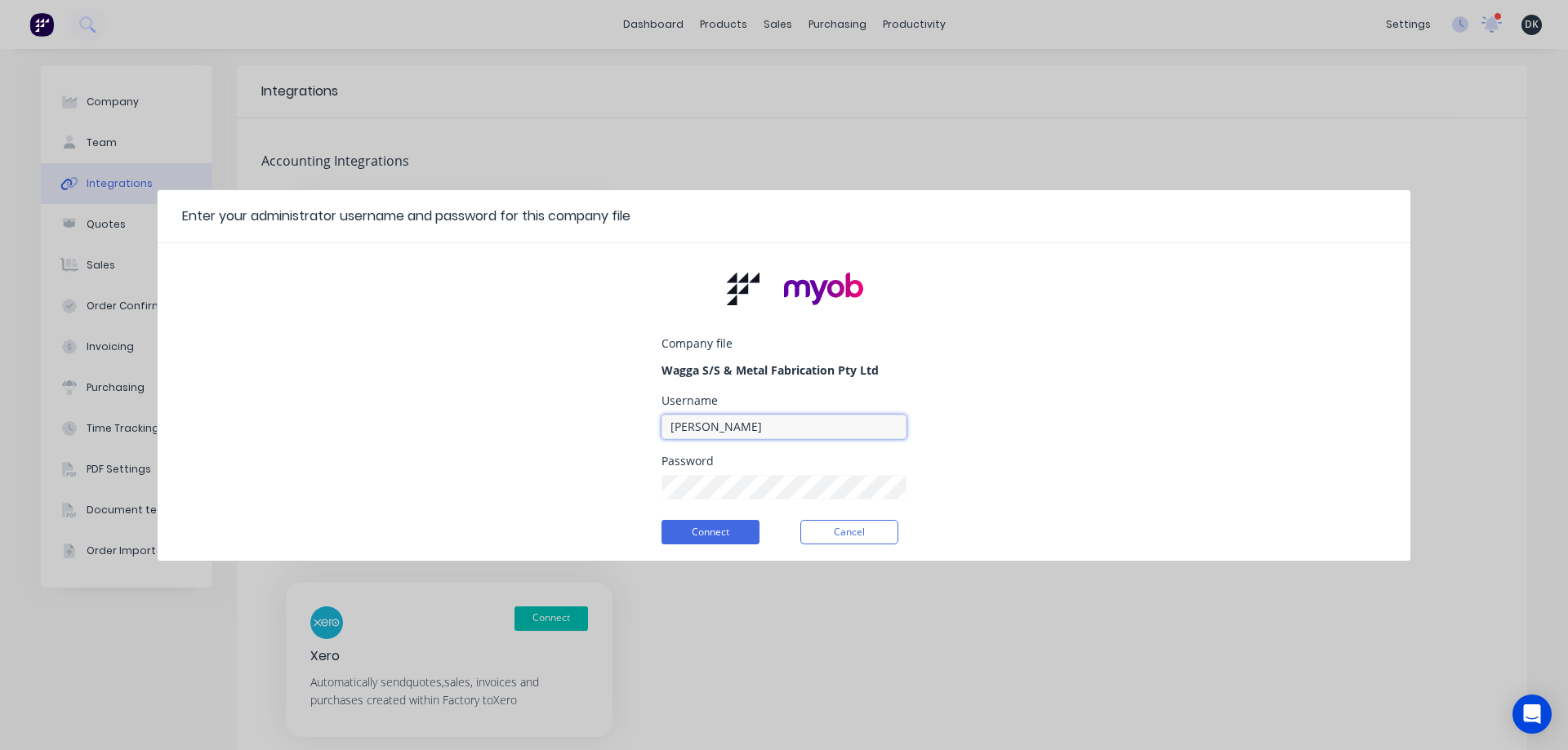
click at [752, 431] on input "Daniel Knight" at bounding box center [784, 426] width 245 height 25
type input "danleeknight@gmail.com"
click at [734, 530] on button "Connect" at bounding box center [710, 532] width 98 height 25
click at [725, 522] on button "Connect" at bounding box center [710, 532] width 98 height 25
click at [851, 530] on button "Cancel" at bounding box center [849, 532] width 98 height 25
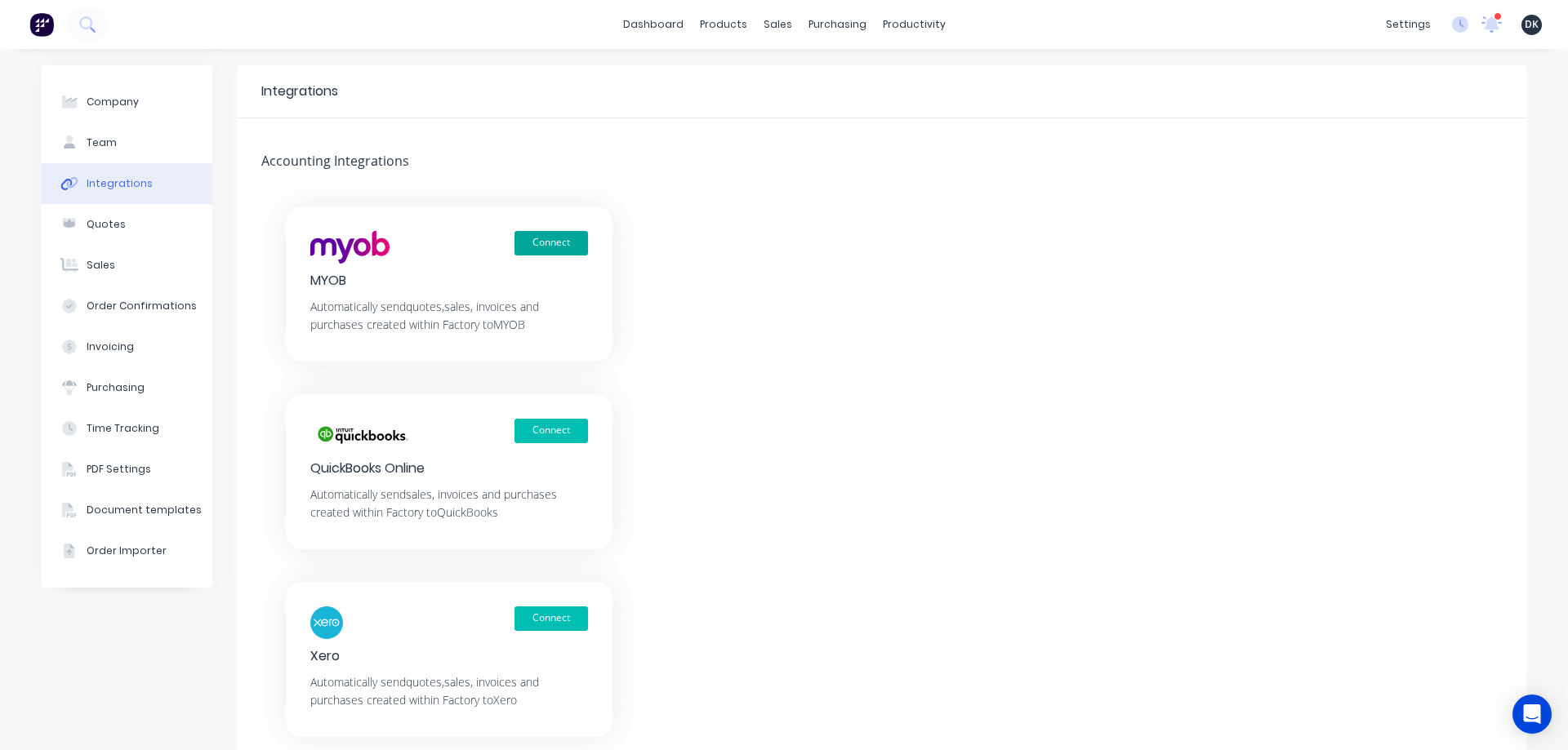
click at [556, 237] on button "Connect" at bounding box center [551, 243] width 73 height 25
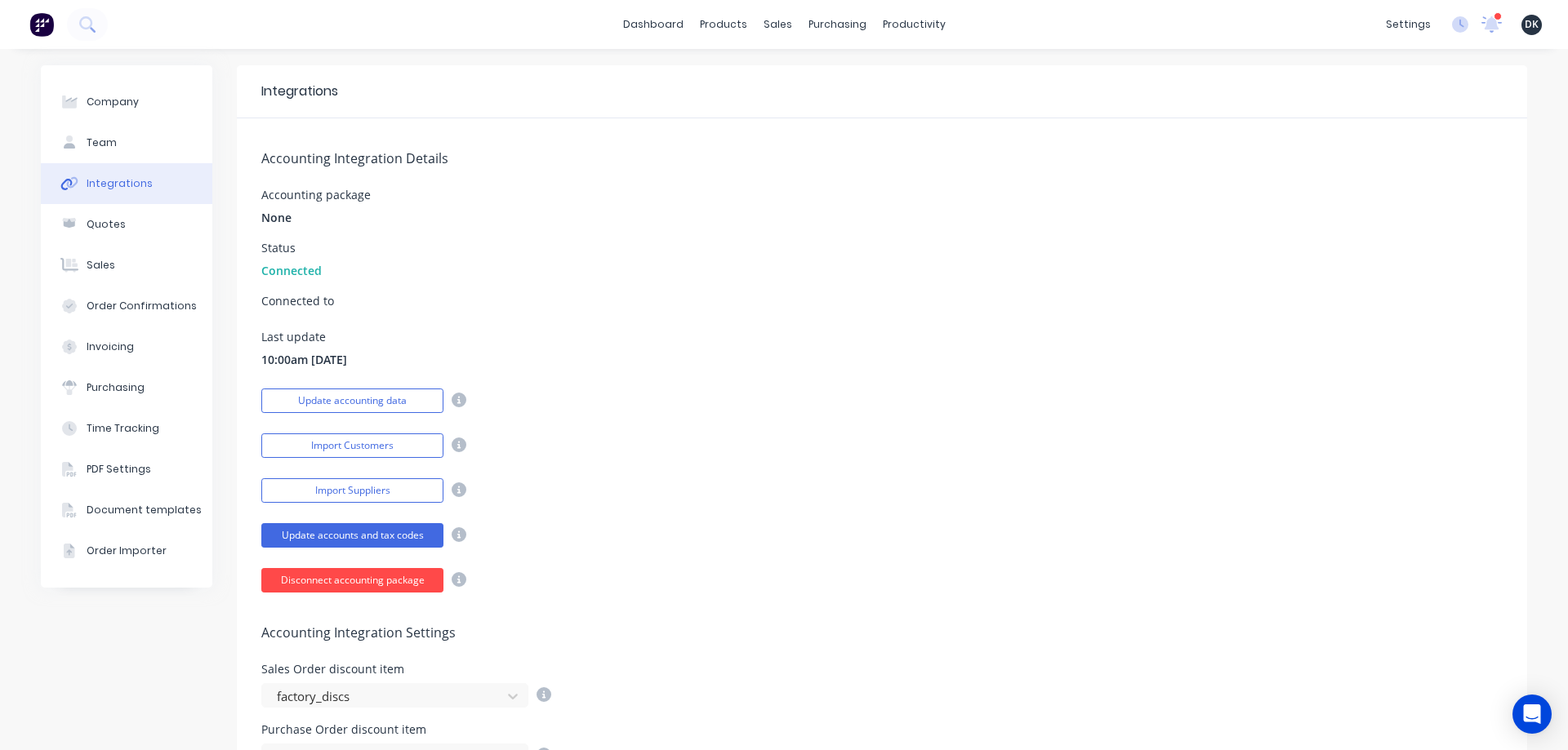
click at [381, 578] on button "Disconnect accounting package" at bounding box center [353, 580] width 182 height 25
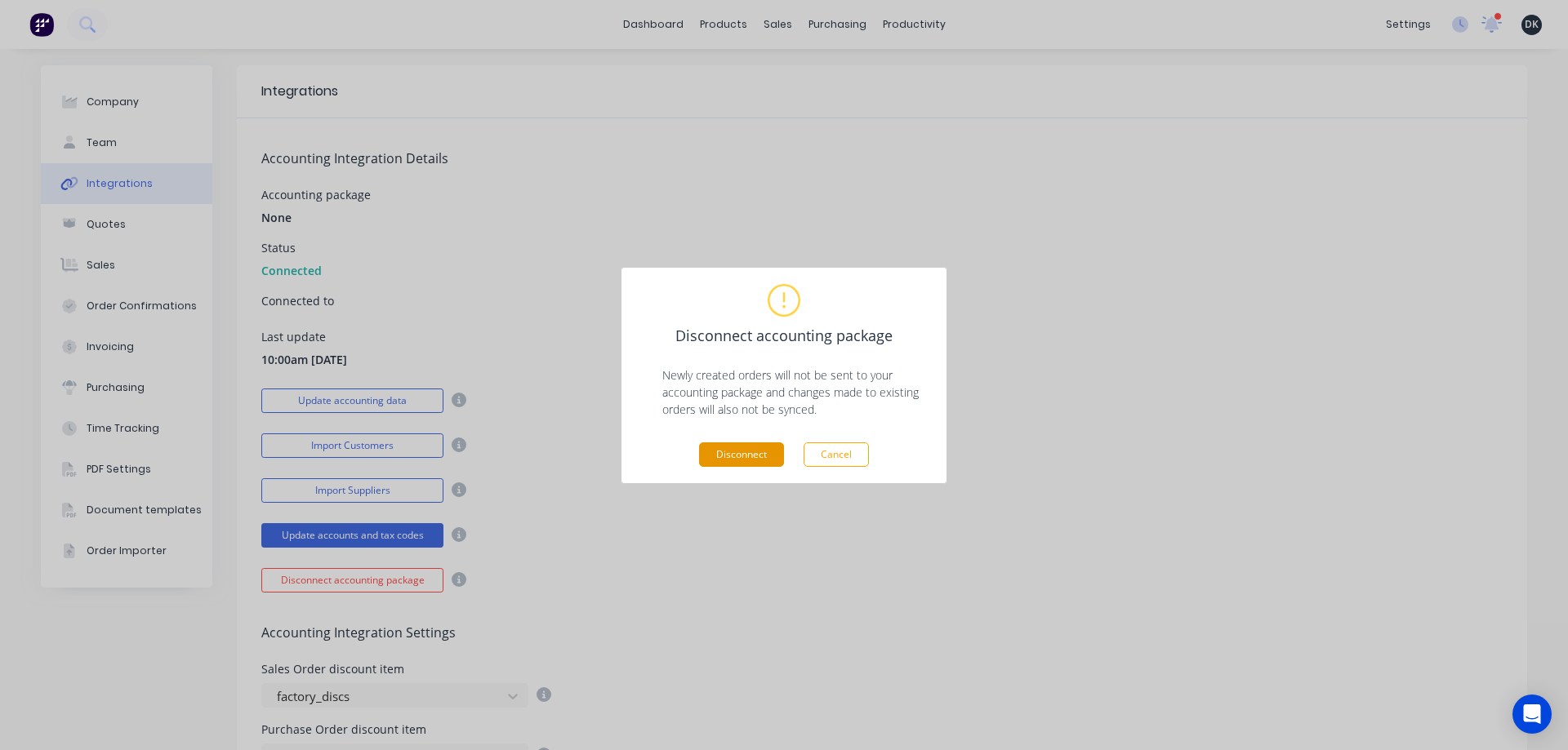
click at [754, 456] on button "Disconnect" at bounding box center [742, 454] width 85 height 25
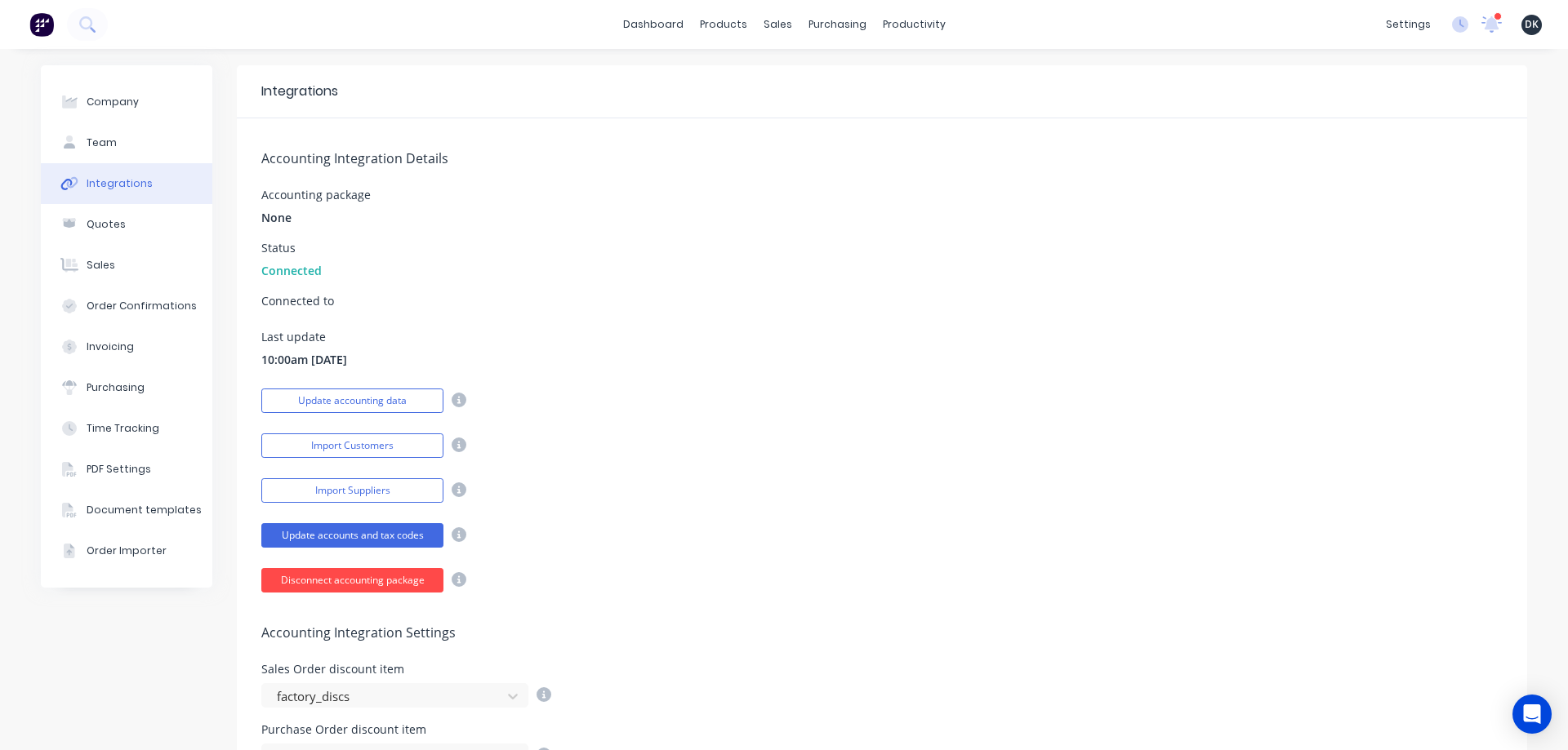
click at [346, 583] on button "Disconnect accounting package" at bounding box center [353, 580] width 182 height 25
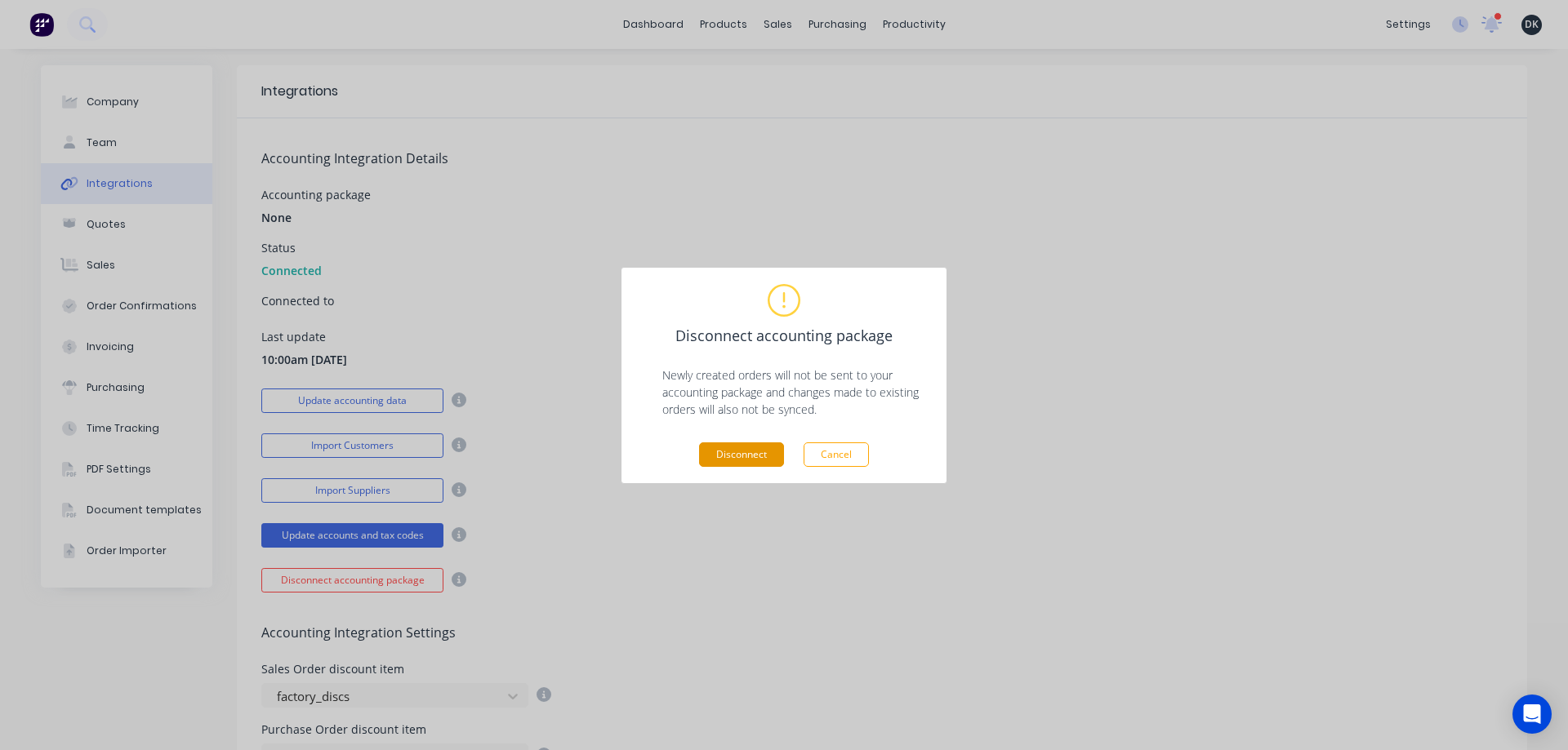
click at [759, 455] on button "Disconnect" at bounding box center [742, 454] width 85 height 25
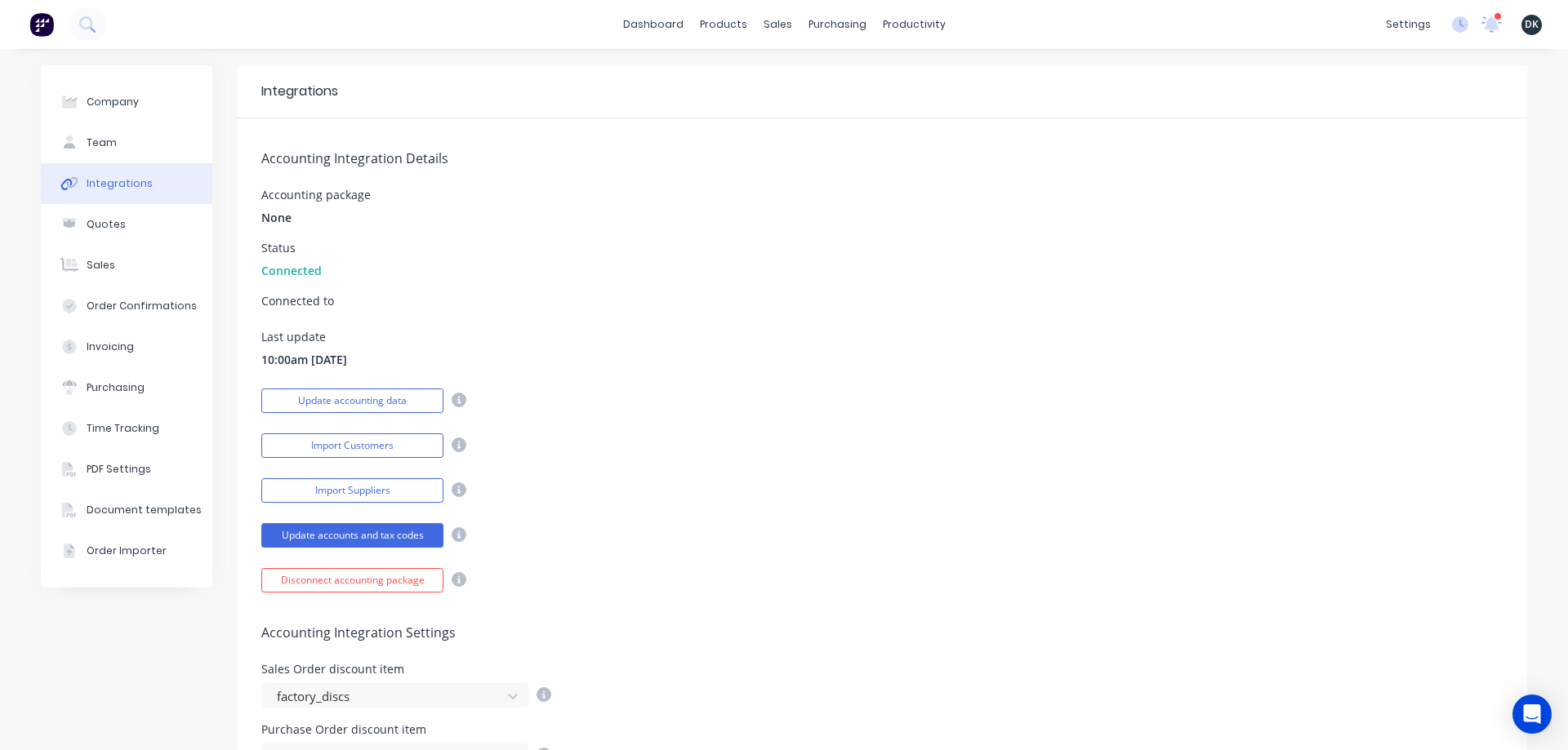
click at [612, 617] on div "Accounting Integration Settings Sales Order discount item factory_discs Purchas…" at bounding box center [882, 681] width 1291 height 176
click at [901, 611] on div "Accounting Integration Settings Sales Order discount item factory_discs Purchas…" at bounding box center [882, 681] width 1291 height 176
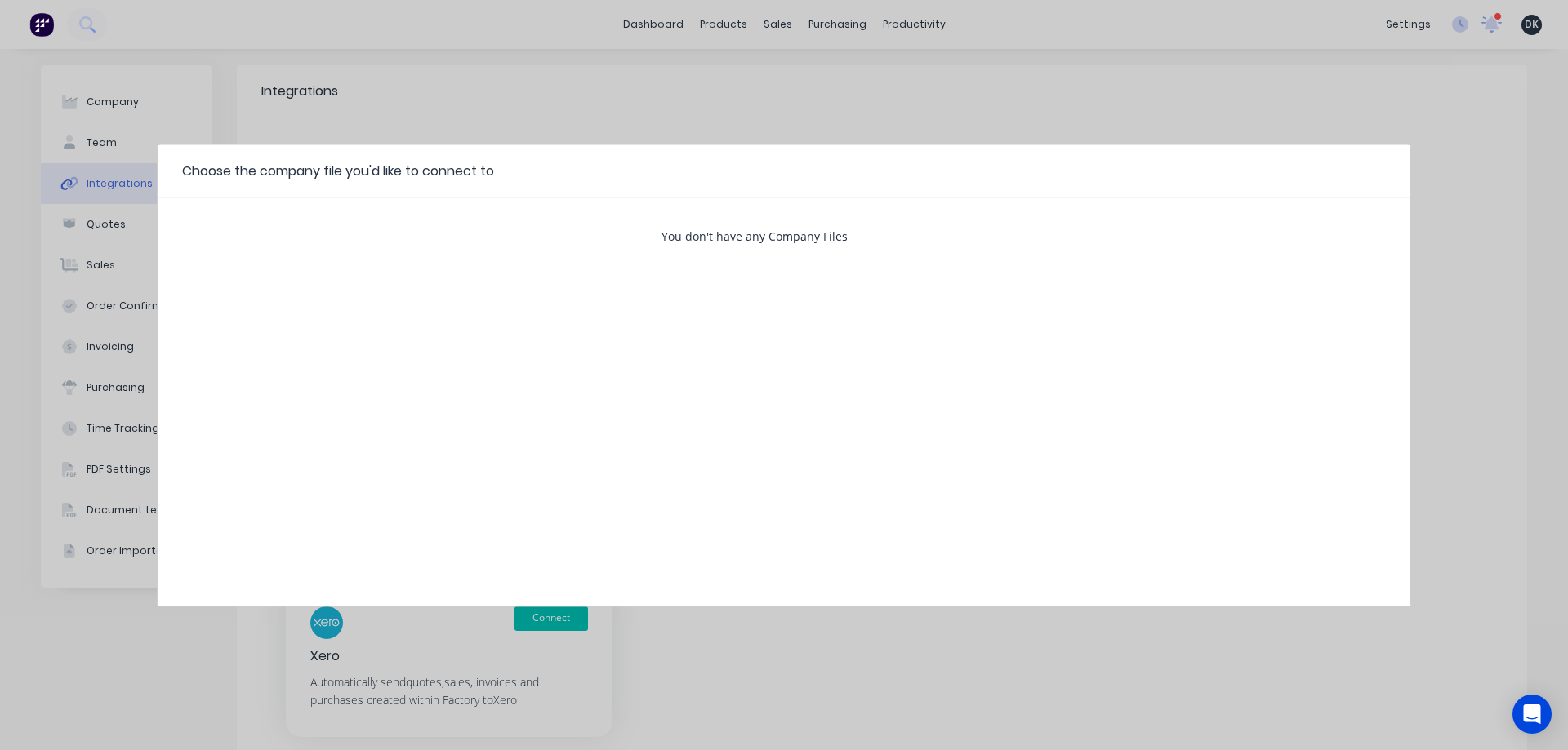
click at [838, 110] on div "Choose the company file you'd like to connect to You don't have any Company Fil…" at bounding box center [784, 375] width 1568 height 750
drag, startPoint x: 1177, startPoint y: 625, endPoint x: 1170, endPoint y: 632, distance: 9.9
click at [1176, 626] on div "Choose the company file you'd like to connect to You don't have any Company Fil…" at bounding box center [784, 375] width 1568 height 750
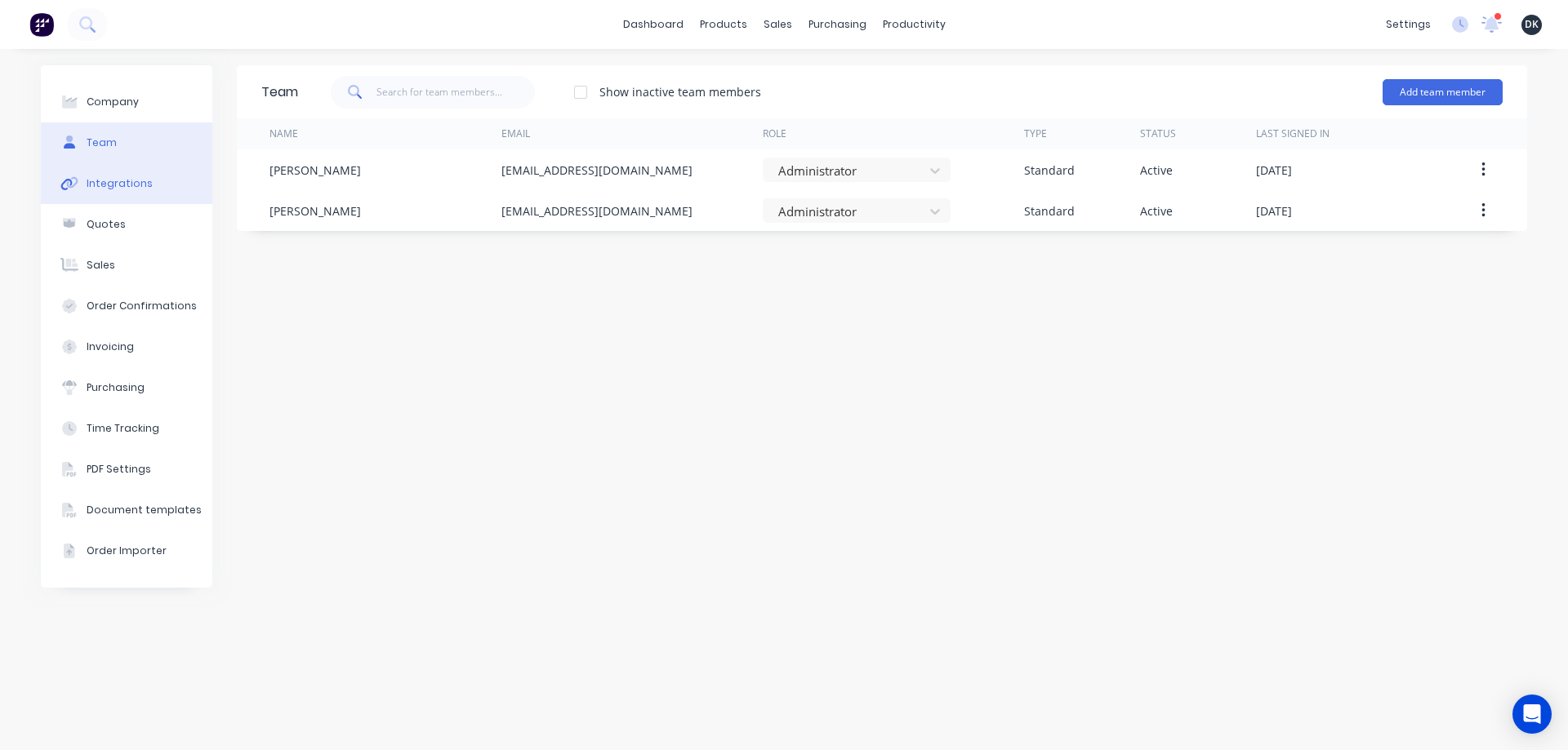
click at [109, 178] on div "Integrations" at bounding box center [119, 184] width 66 height 15
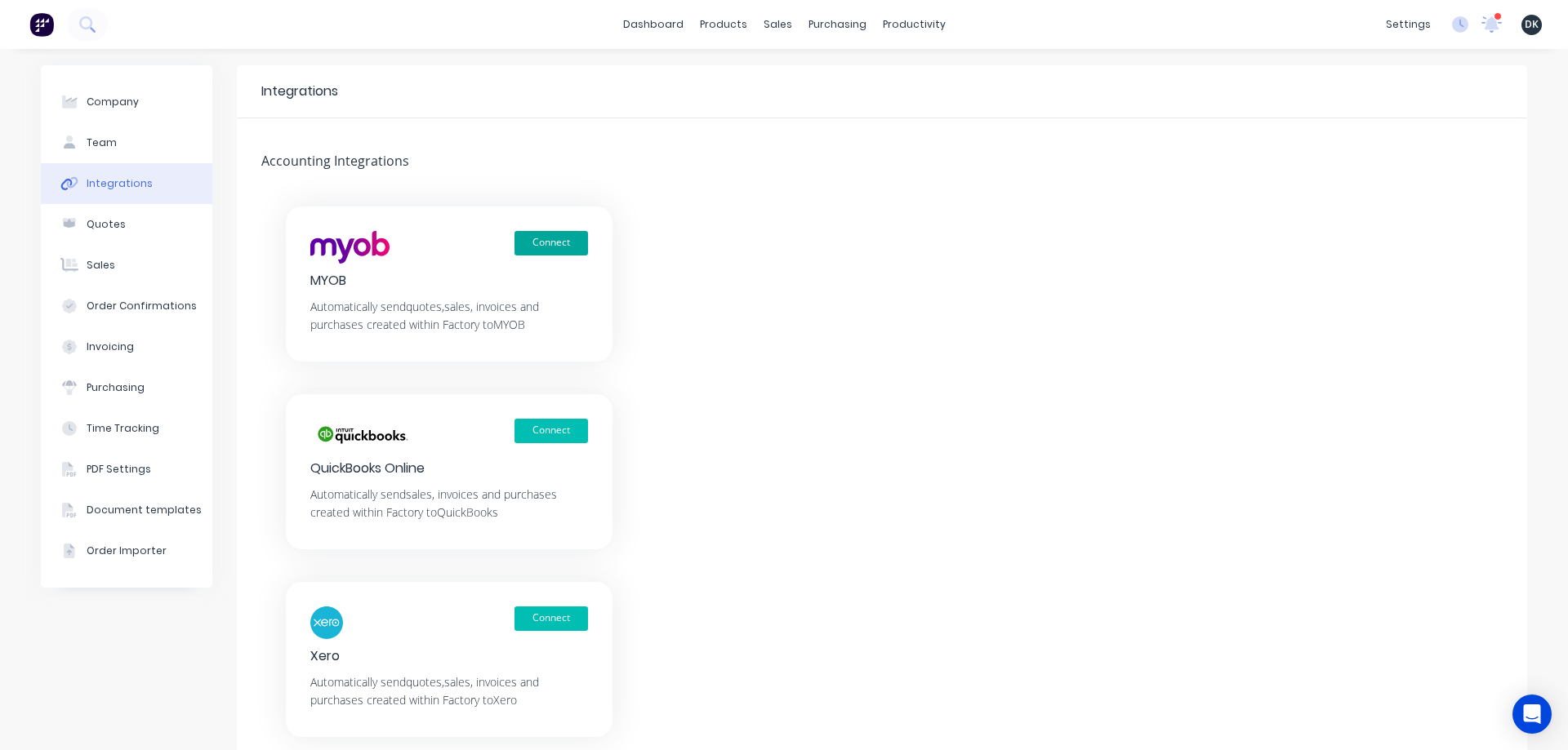
drag, startPoint x: 580, startPoint y: 244, endPoint x: 591, endPoint y: 246, distance: 11.2
click at [579, 244] on button "Connect" at bounding box center [551, 243] width 73 height 25
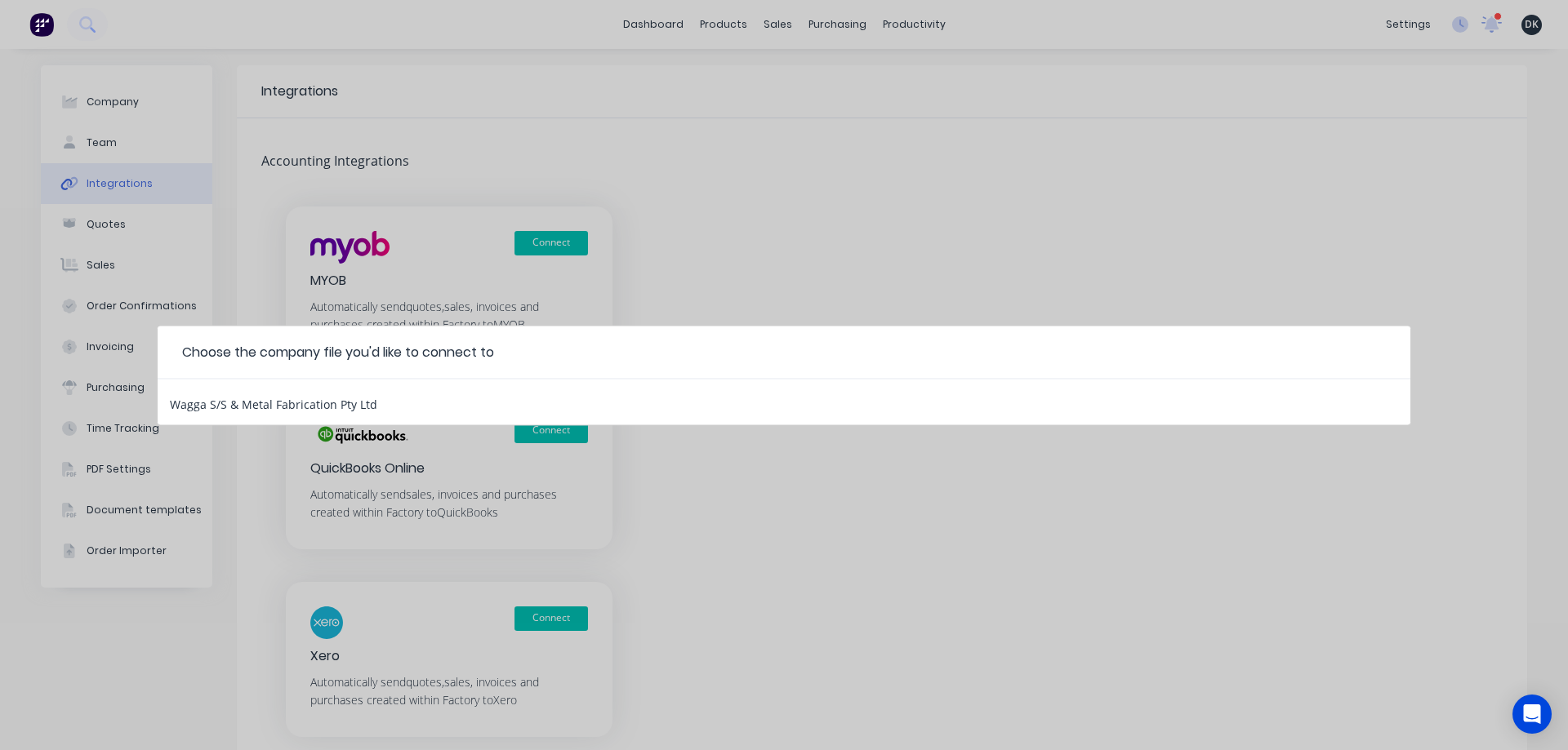
click at [283, 410] on div "Wagga S/S & Metal Fabrication Pty Ltd" at bounding box center [274, 402] width 207 height 22
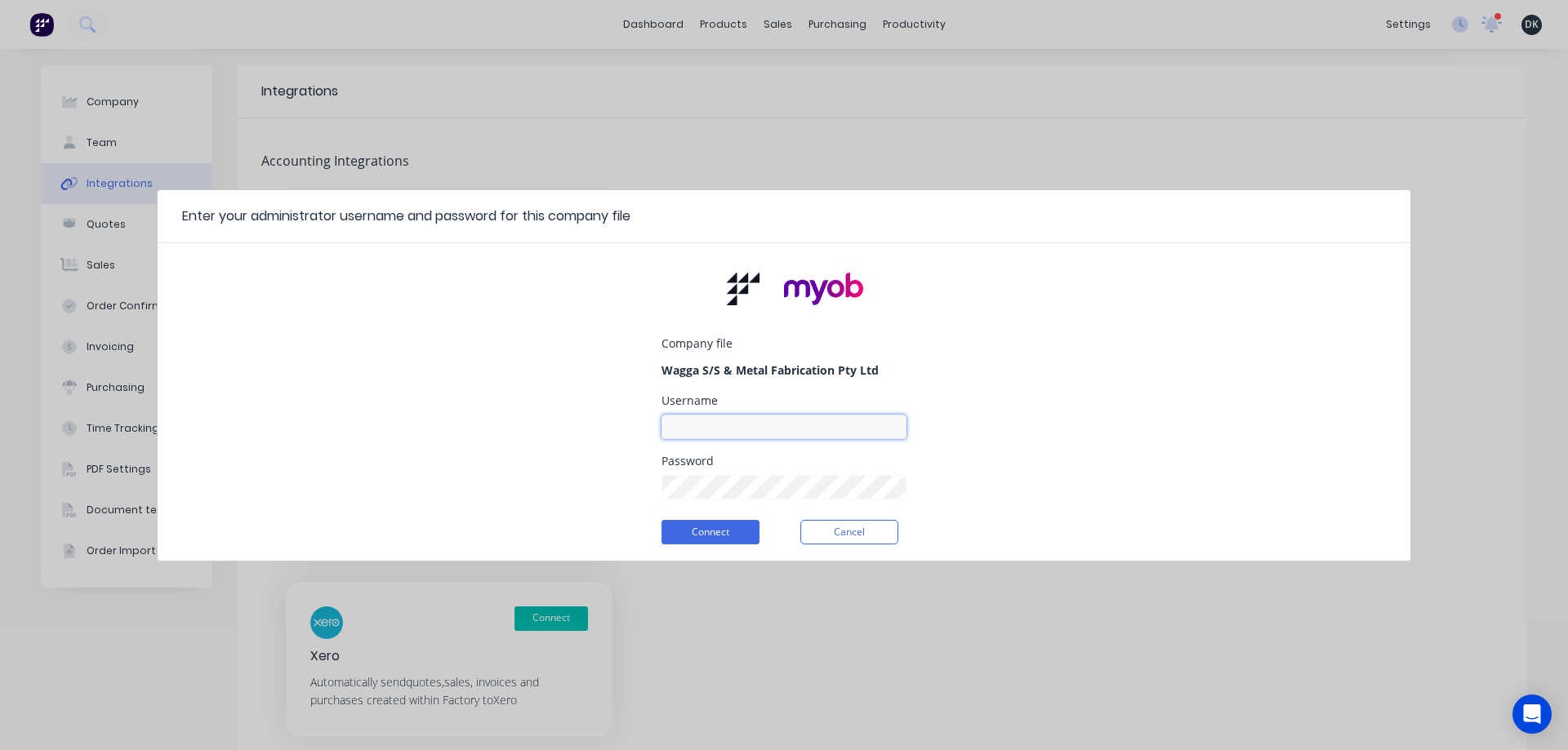
click at [763, 426] on input at bounding box center [784, 426] width 245 height 25
type input "Factory"
click at [839, 536] on button "Cancel" at bounding box center [849, 532] width 98 height 25
